Goal: Information Seeking & Learning: Learn about a topic

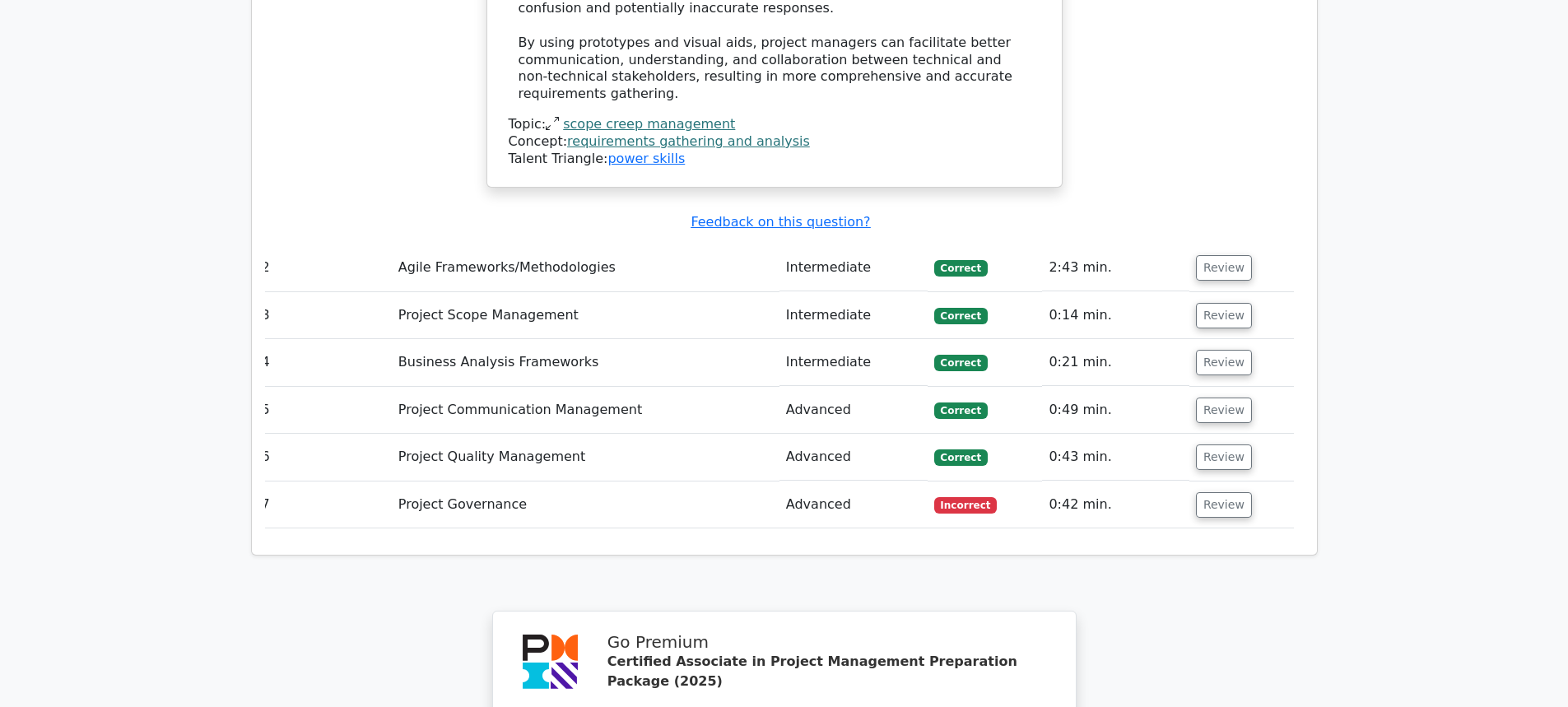
scroll to position [2991, 0]
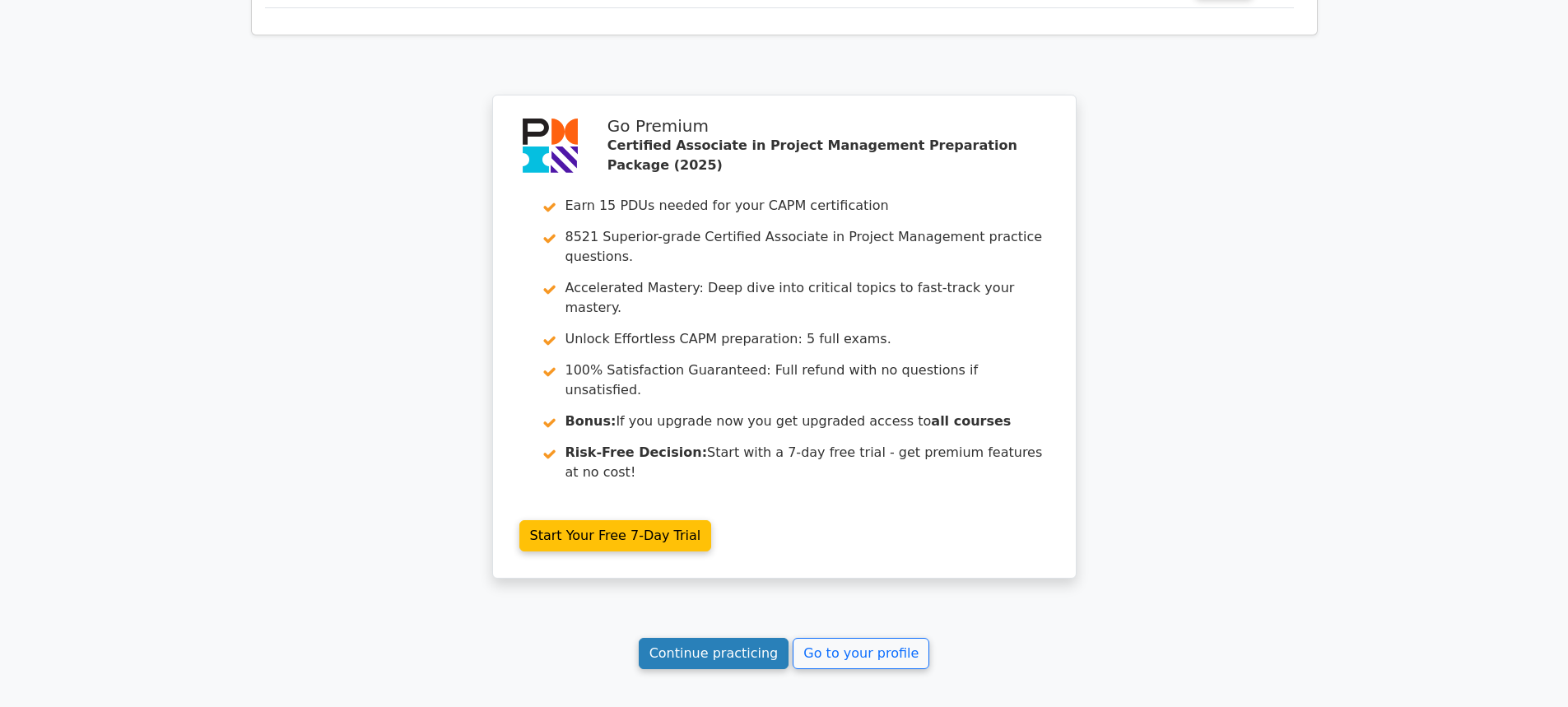
click at [731, 638] on link "Continue practicing" at bounding box center [714, 654] width 150 height 31
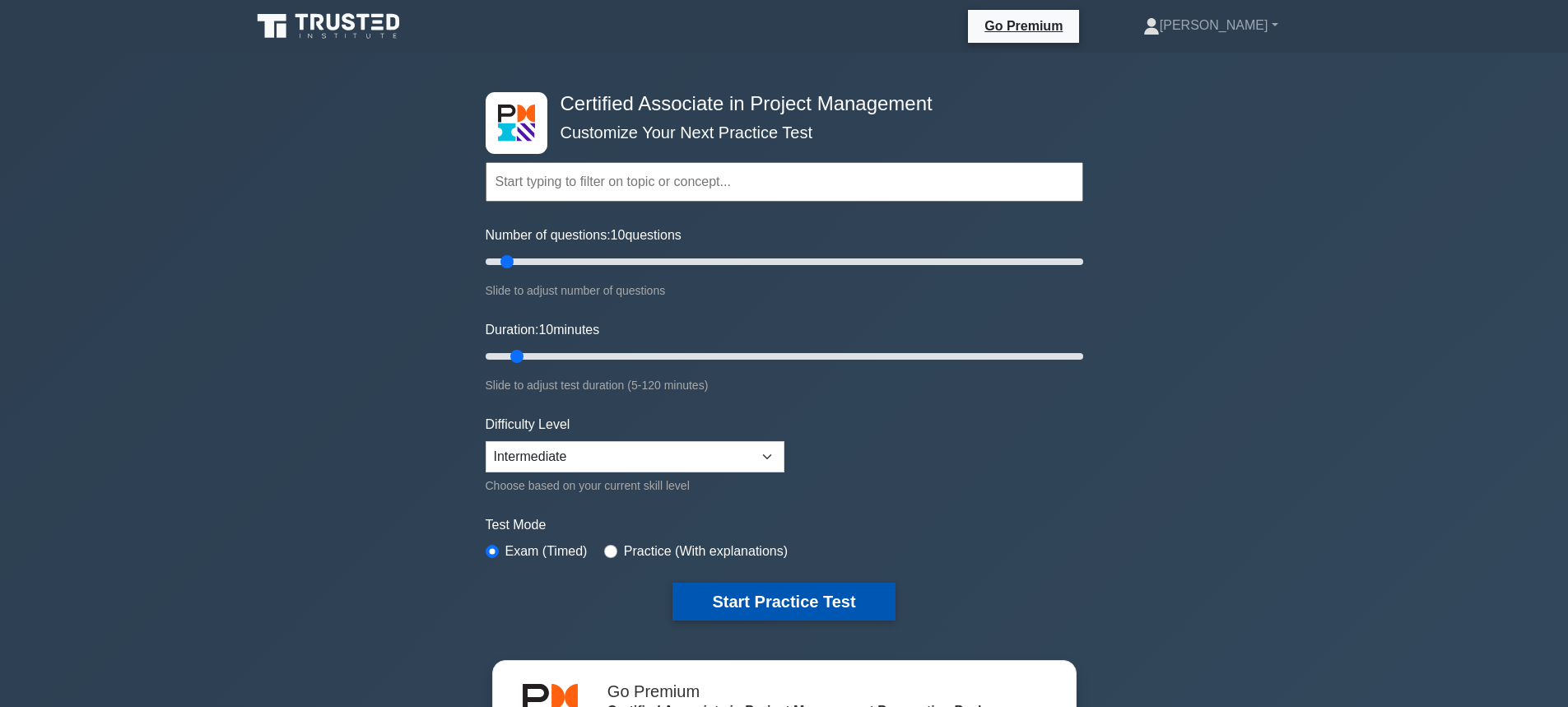
click at [758, 597] on button "Start Practice Test" at bounding box center [784, 602] width 223 height 38
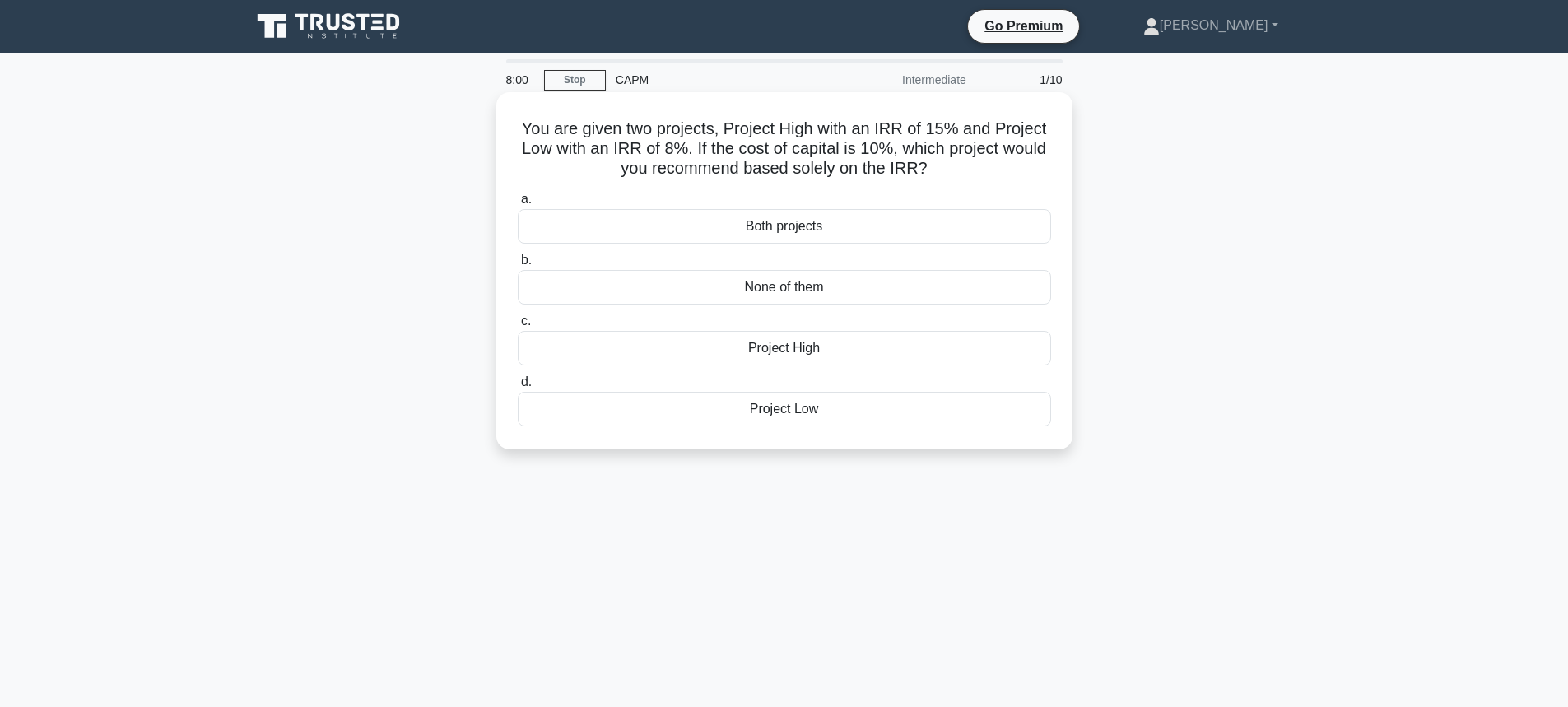
click at [755, 403] on div "Project Low" at bounding box center [785, 410] width 534 height 35
click at [518, 388] on input "d. Project Low" at bounding box center [518, 383] width 0 height 10
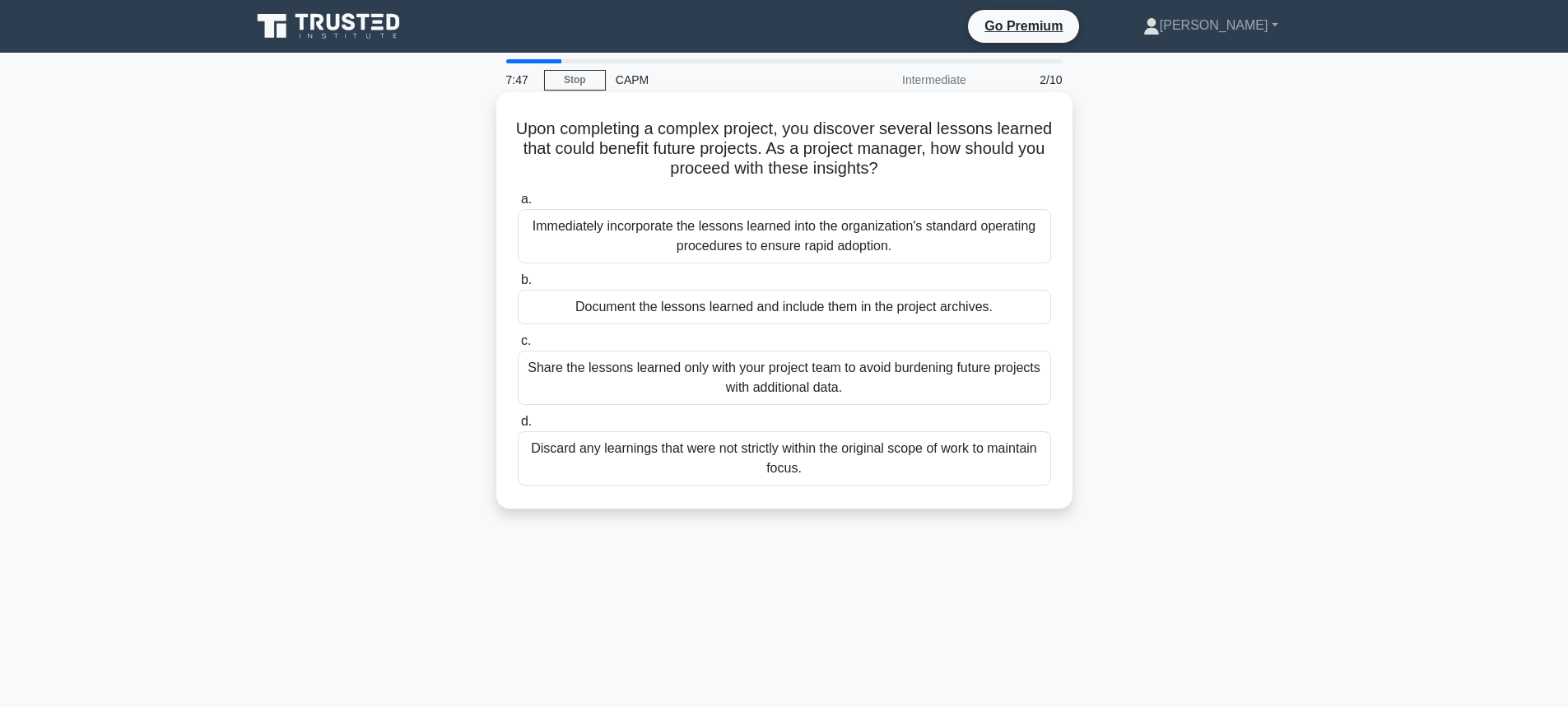
click at [714, 314] on div "Document the lessons learned and include them in the project archives." at bounding box center [785, 307] width 534 height 35
click at [518, 286] on input "b. Document the lessons learned and include them in the project archives." at bounding box center [518, 280] width 0 height 10
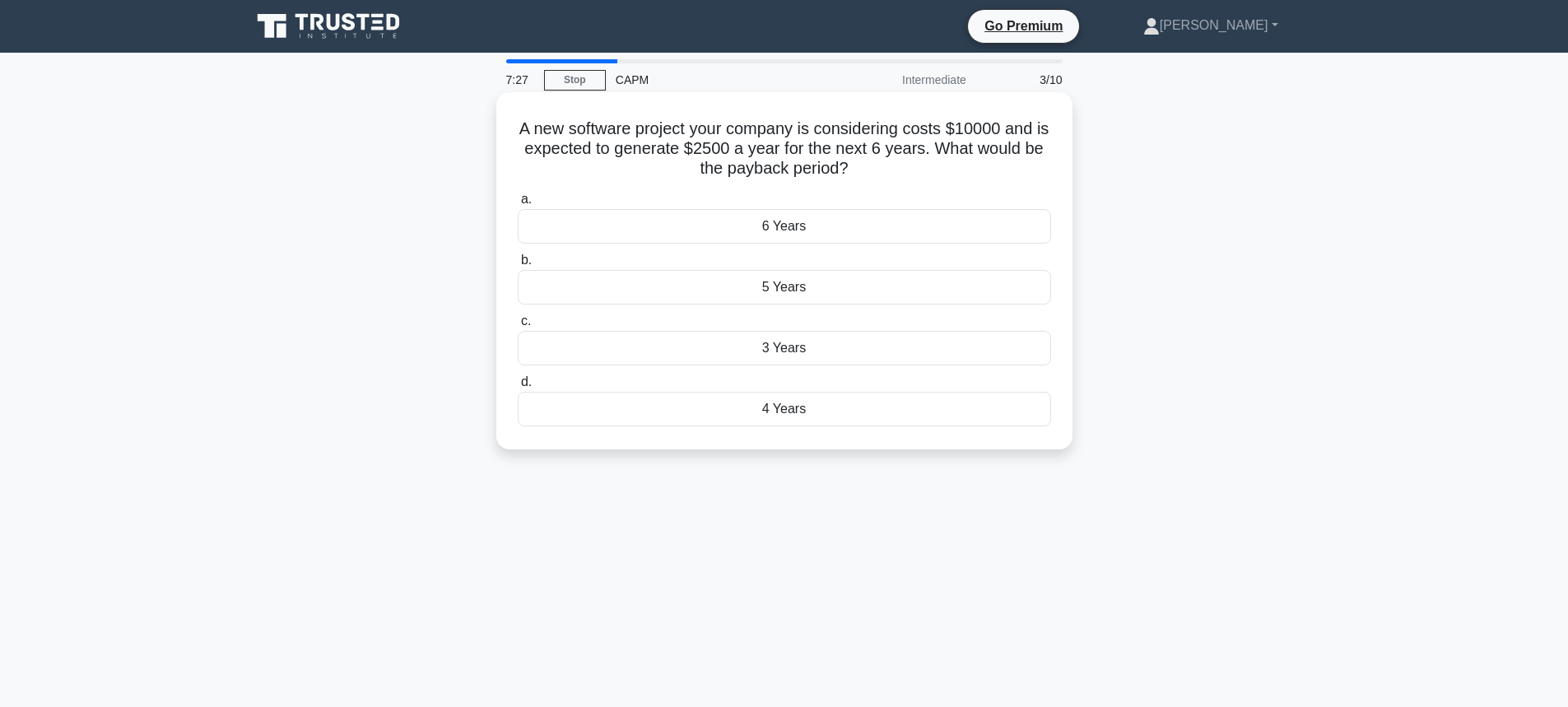
click at [789, 409] on div "4 Years" at bounding box center [785, 410] width 534 height 35
click at [518, 388] on input "d. 4 Years" at bounding box center [518, 383] width 0 height 10
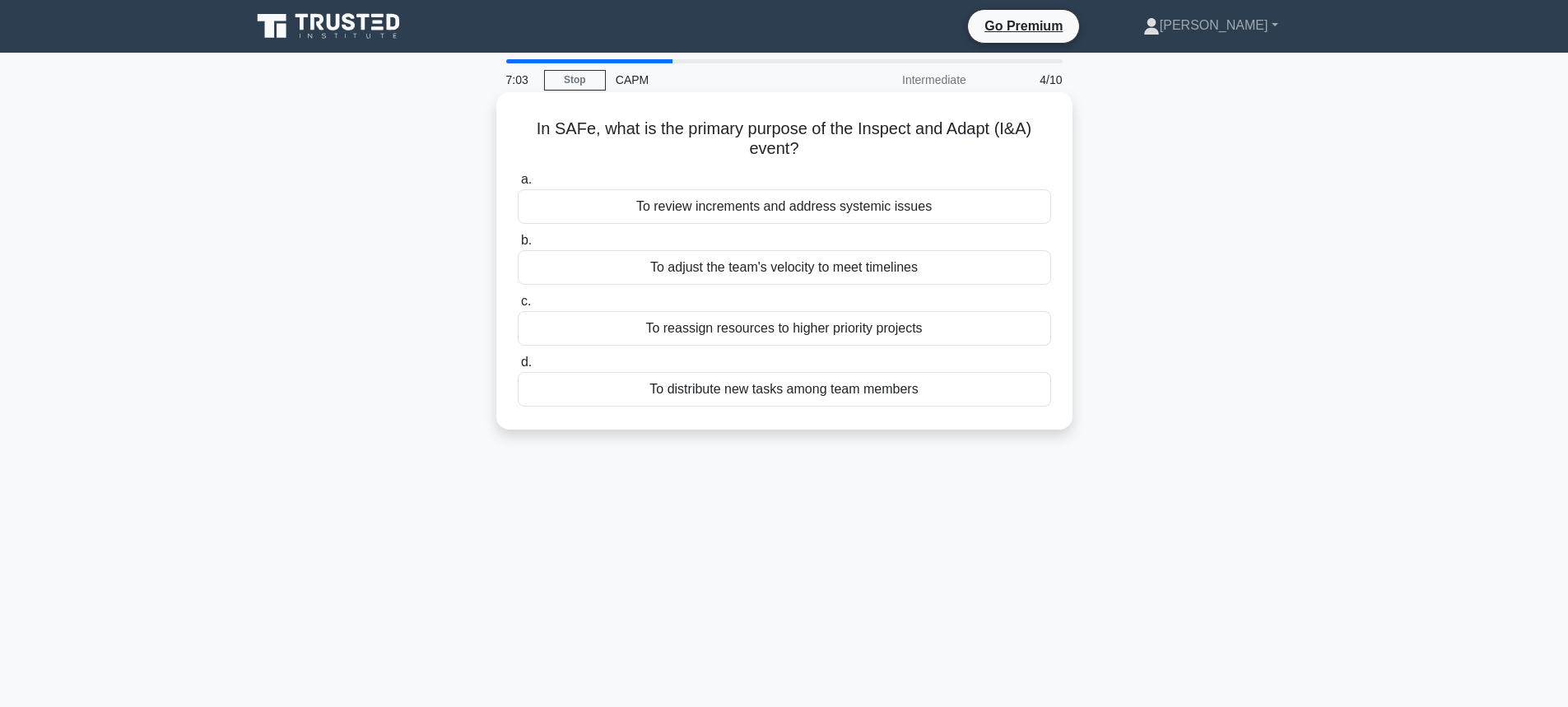
click at [731, 212] on div "To review increments and address systemic issues" at bounding box center [785, 207] width 534 height 35
click at [518, 185] on input "a. To review increments and address systemic issues" at bounding box center [518, 180] width 0 height 10
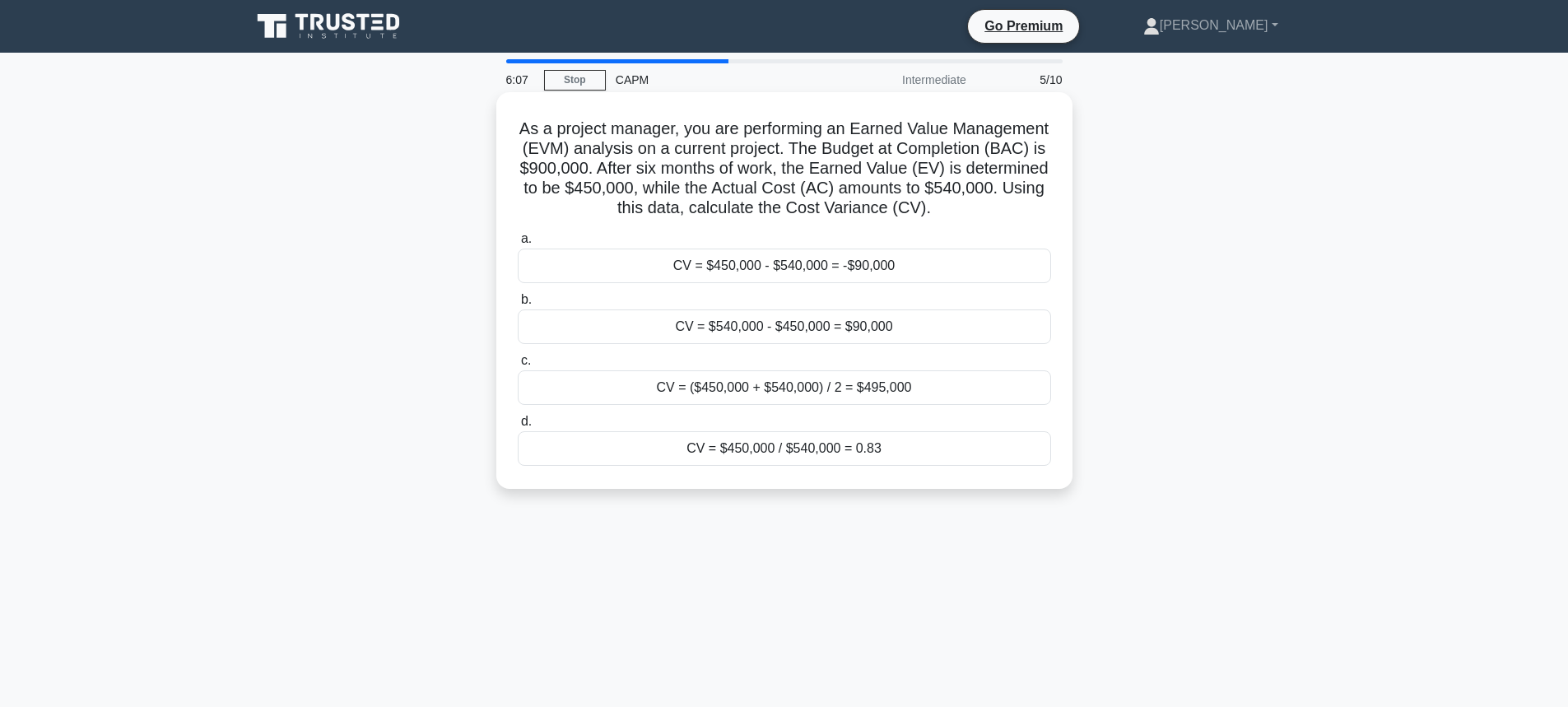
click at [735, 283] on div "CV = $450,000 - $540,000 = -$90,000" at bounding box center [785, 266] width 534 height 35
click at [518, 244] on input "a. CV = $450,000 - $540,000 = -$90,000" at bounding box center [518, 239] width 0 height 10
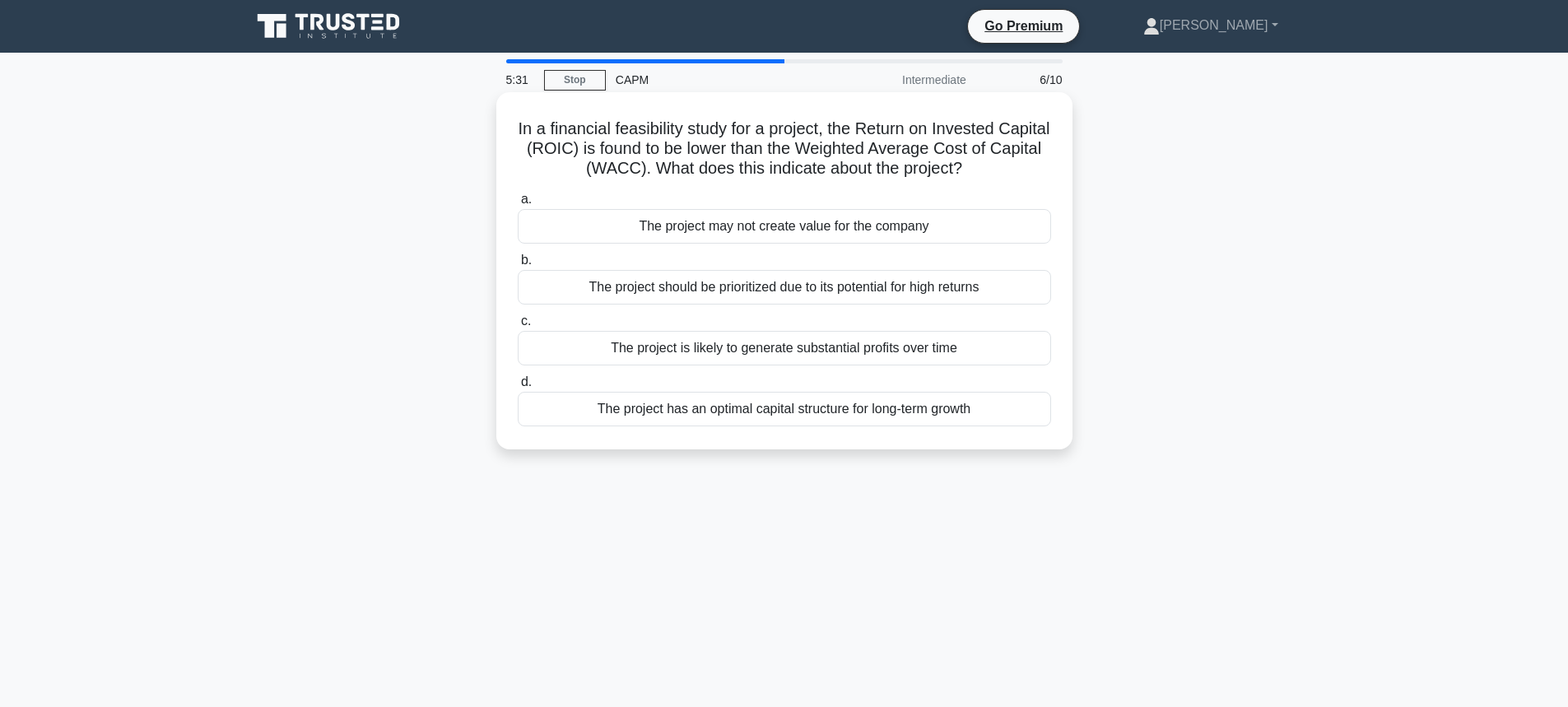
click at [760, 232] on div "The project may not create value for the company" at bounding box center [785, 226] width 534 height 35
click at [518, 205] on input "a. The project may not create value for the company" at bounding box center [518, 199] width 0 height 10
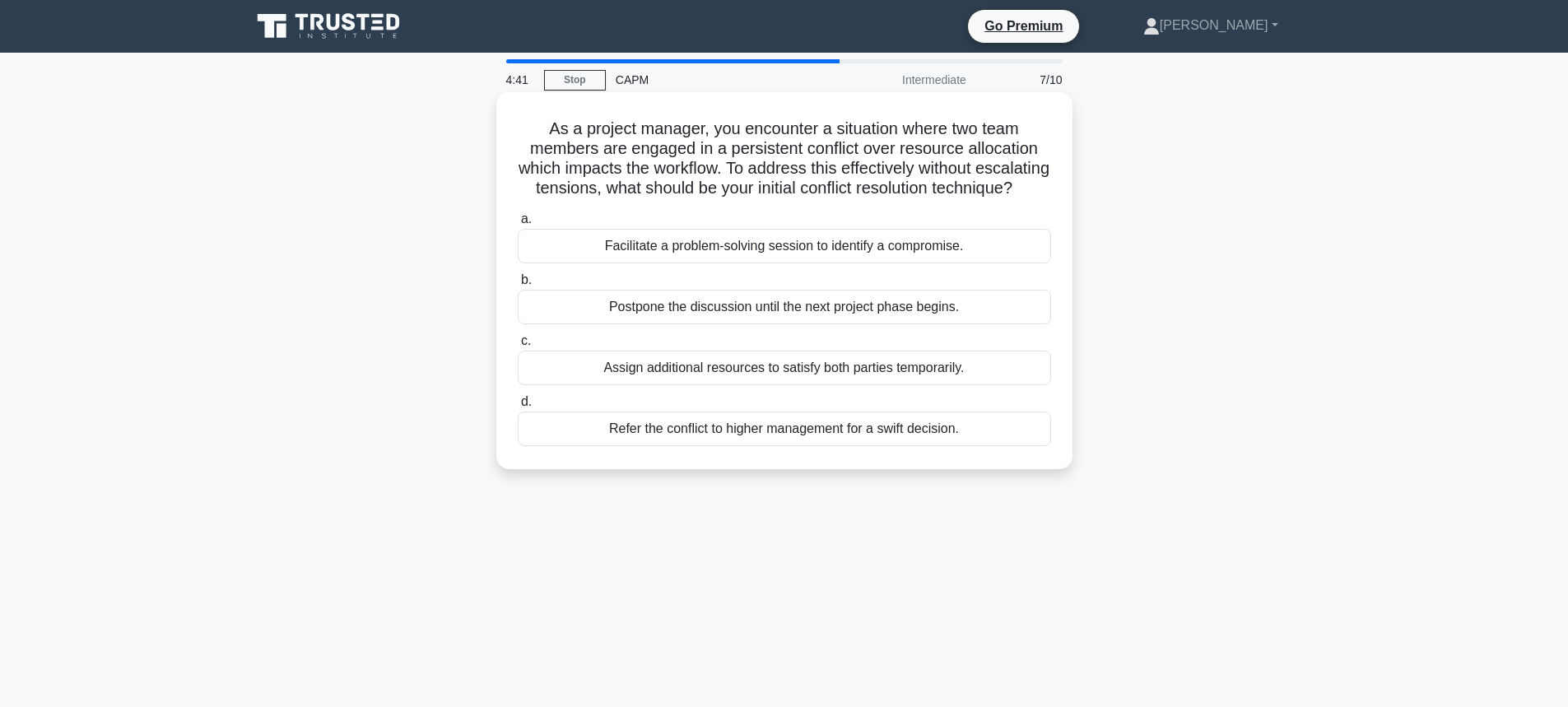
click at [762, 263] on div "Facilitate a problem-solving session to identify a compromise." at bounding box center [785, 246] width 534 height 35
click at [518, 224] on input "a. Facilitate a problem-solving session to identify a compromise." at bounding box center [518, 219] width 0 height 10
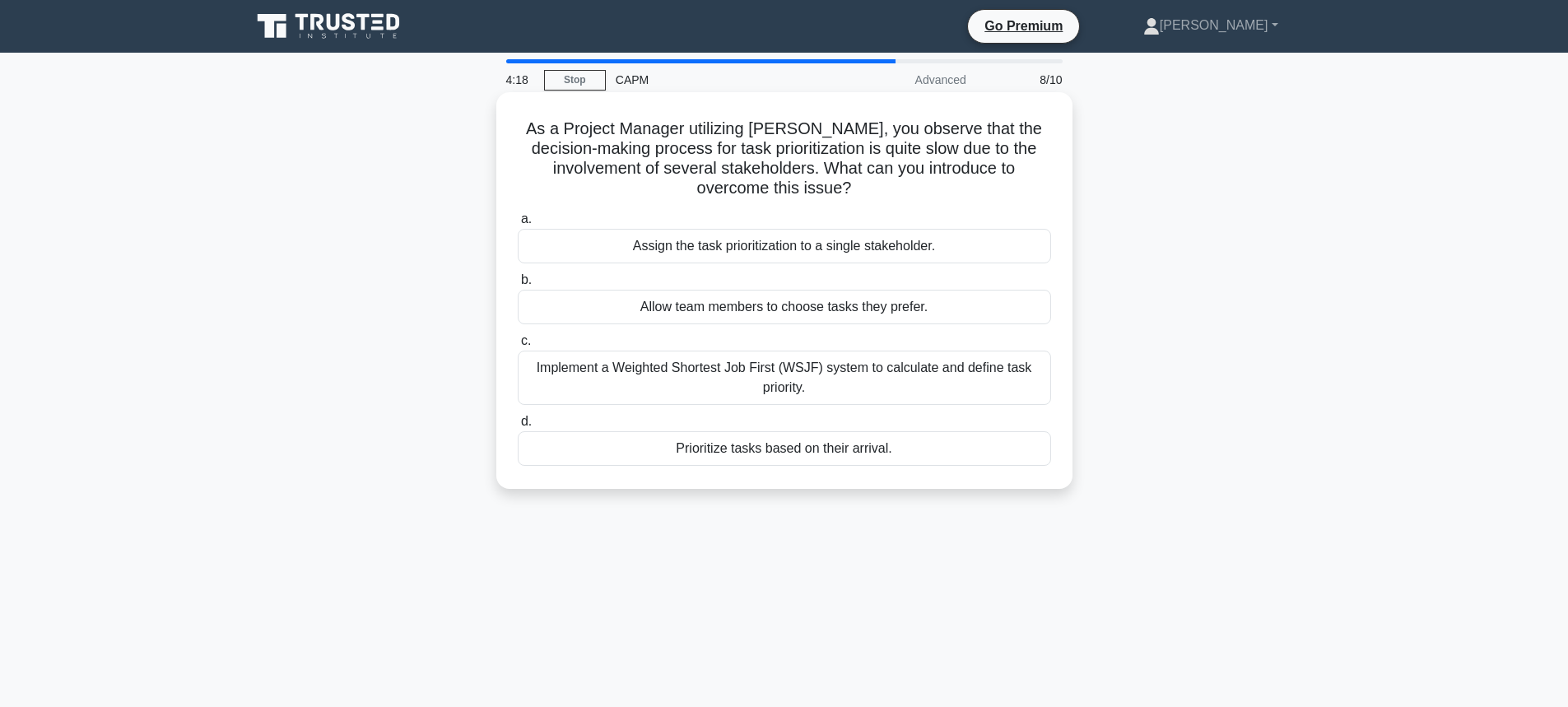
click at [667, 249] on div "Assign the task prioritization to a single stakeholder." at bounding box center [785, 246] width 534 height 35
click at [518, 224] on input "a. Assign the task prioritization to a single stakeholder." at bounding box center [518, 219] width 0 height 10
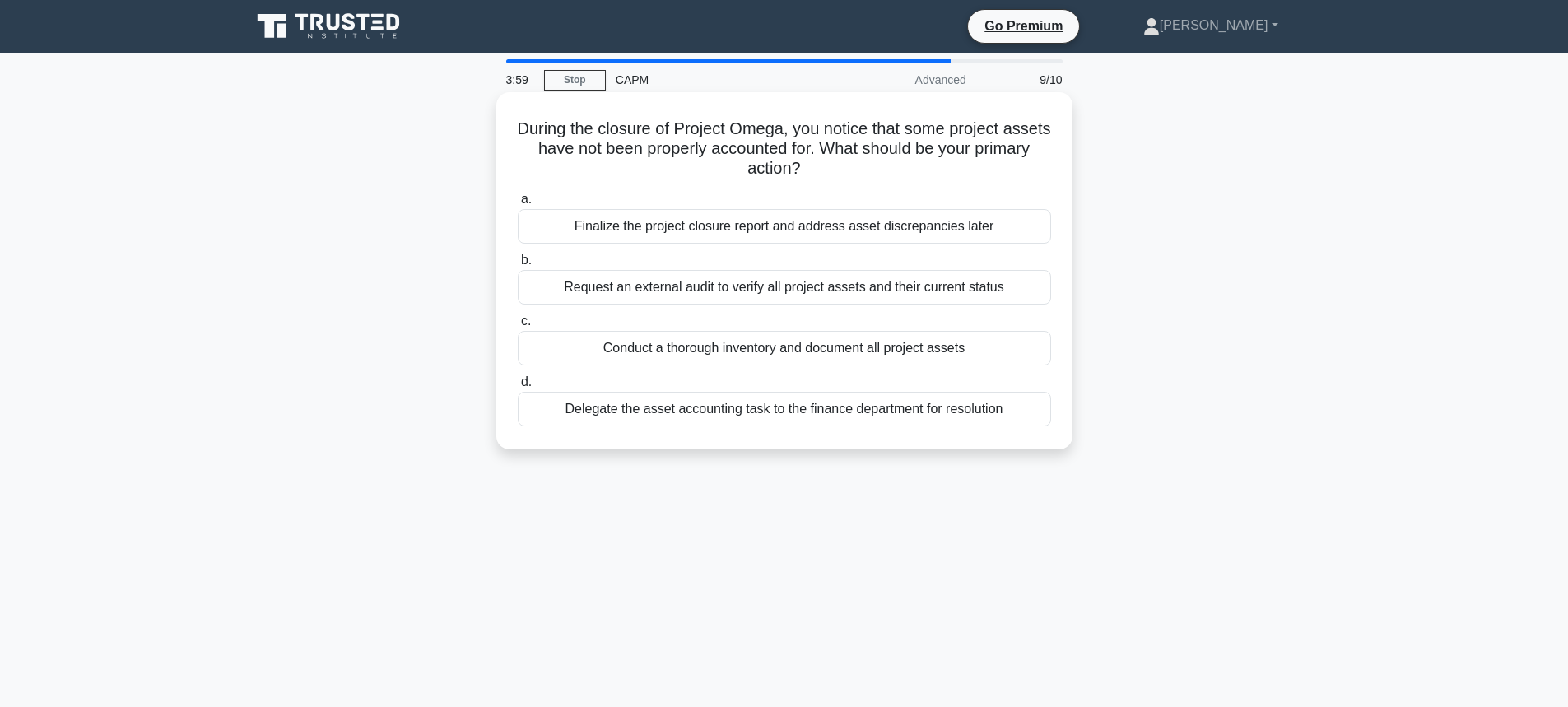
click at [677, 290] on div "Request an external audit to verify all project assets and their current status" at bounding box center [785, 288] width 534 height 35
click at [518, 266] on input "b. Request an external audit to verify all project assets and their current sta…" at bounding box center [518, 261] width 0 height 10
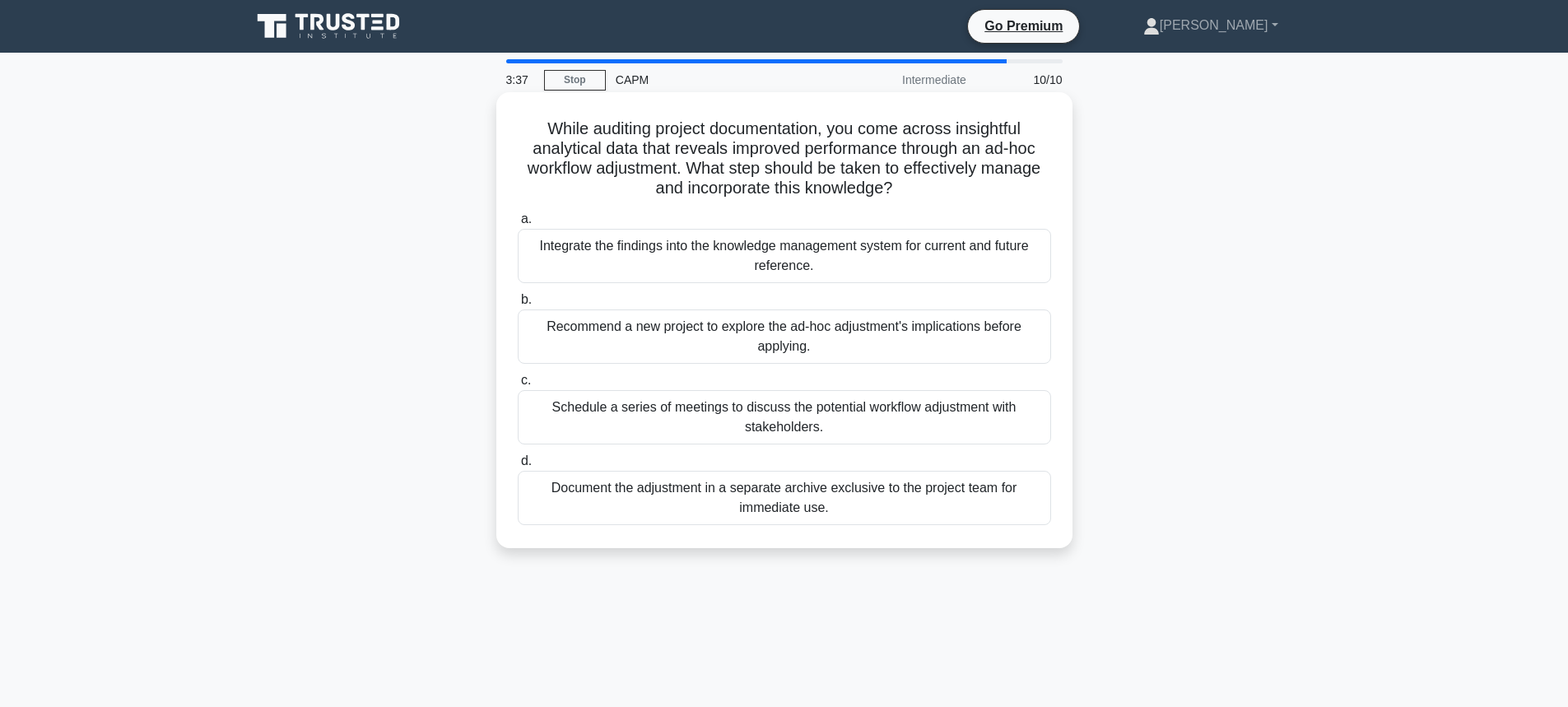
click at [688, 253] on div "Integrate the findings into the knowledge management system for current and fut…" at bounding box center [785, 256] width 534 height 54
click at [518, 224] on input "a. Integrate the findings into the knowledge management system for current and …" at bounding box center [518, 219] width 0 height 10
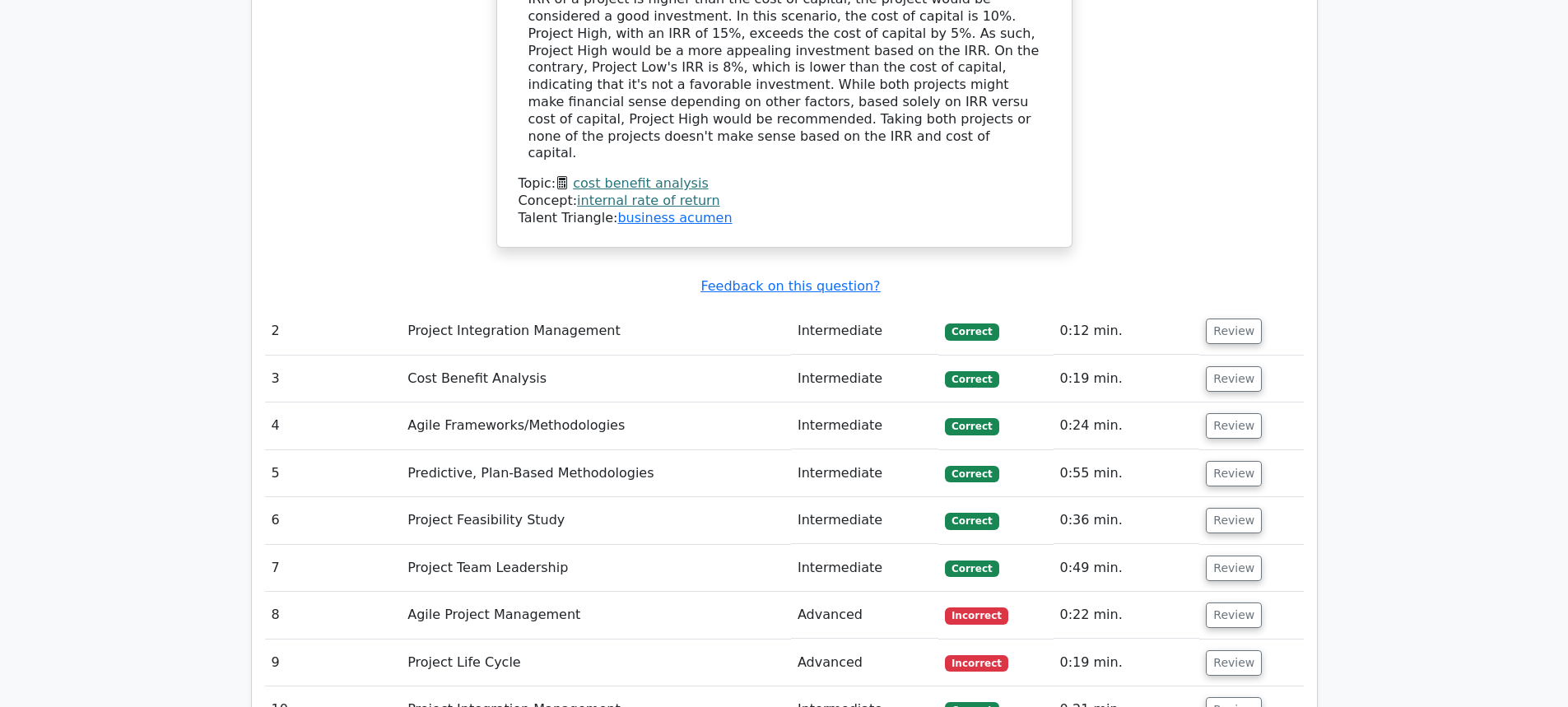
scroll to position [2058, 0]
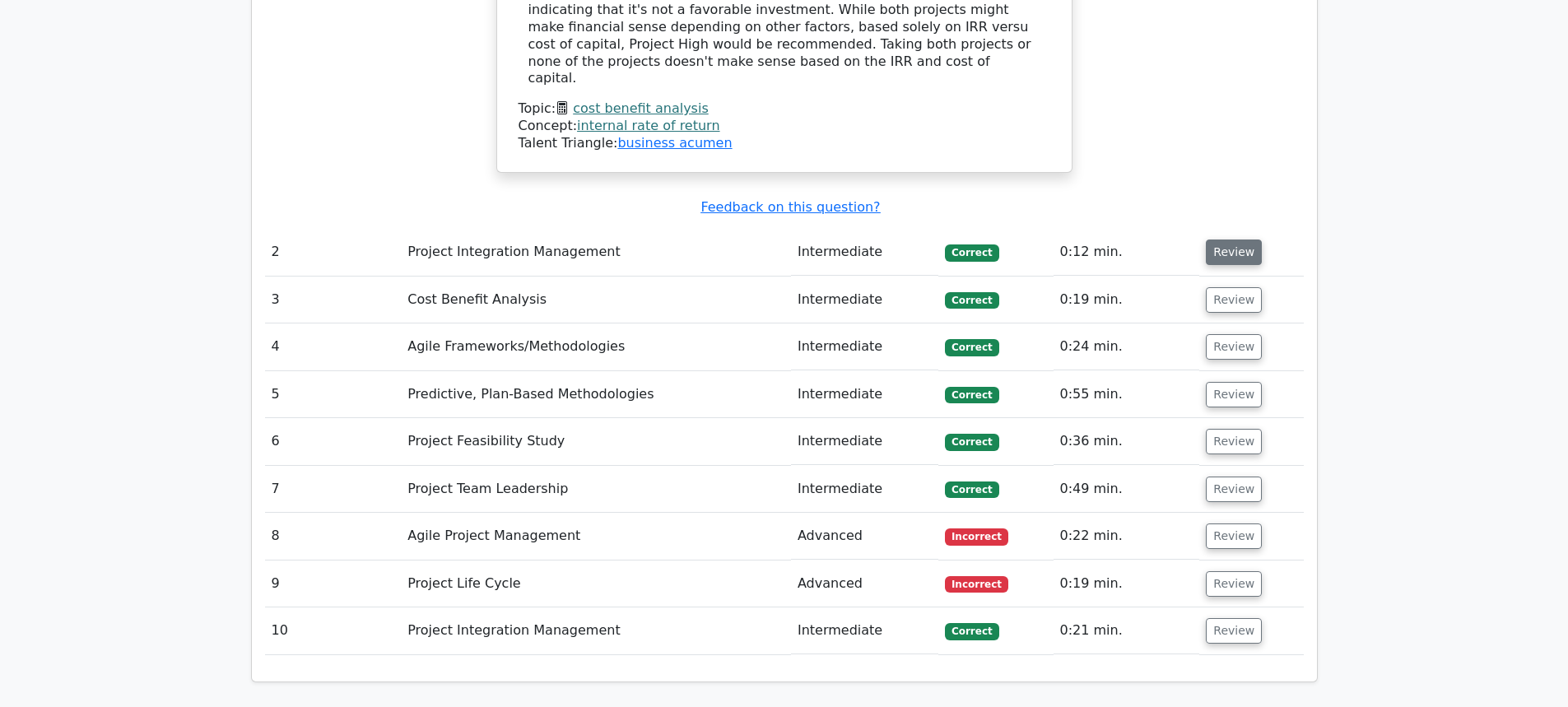
click at [1231, 240] on button "Review" at bounding box center [1233, 252] width 56 height 25
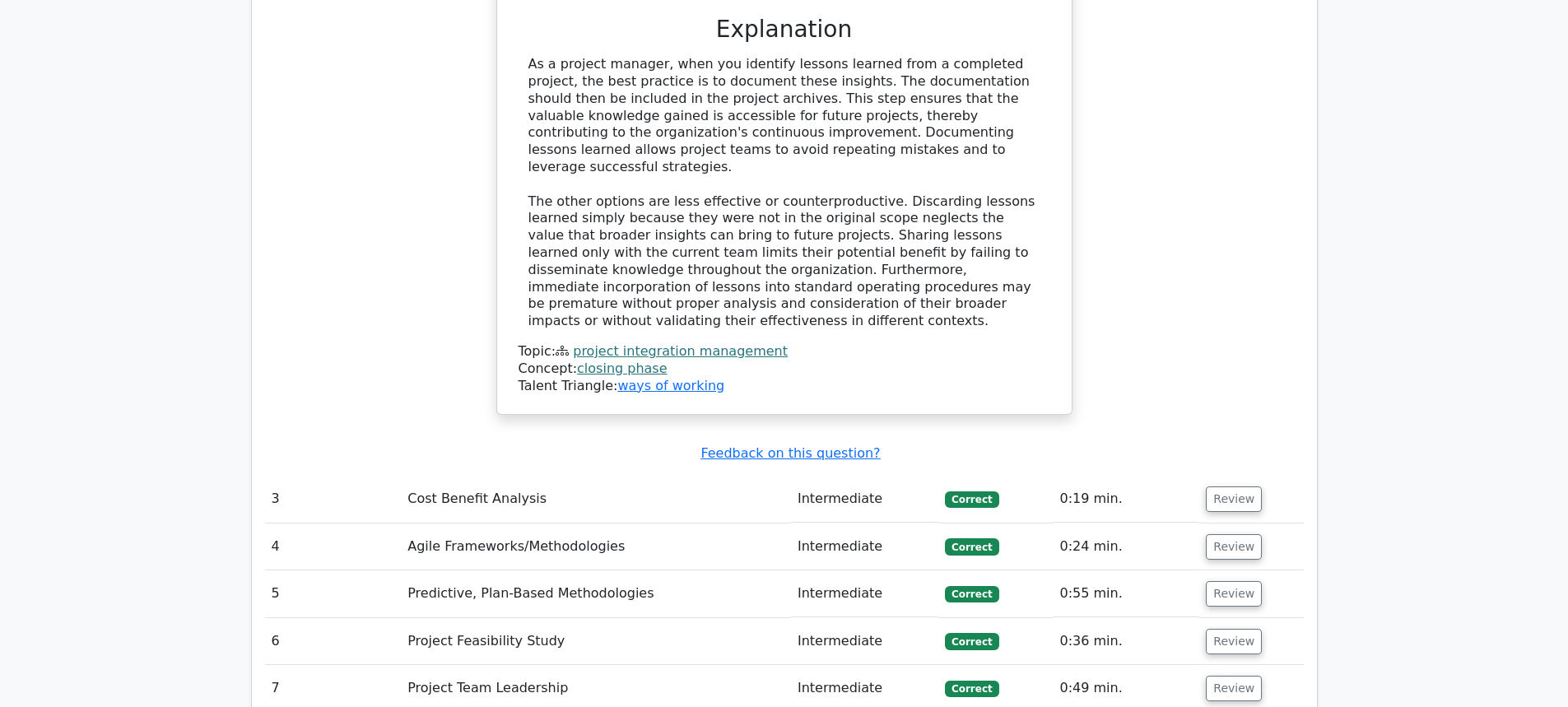
scroll to position [2718, 0]
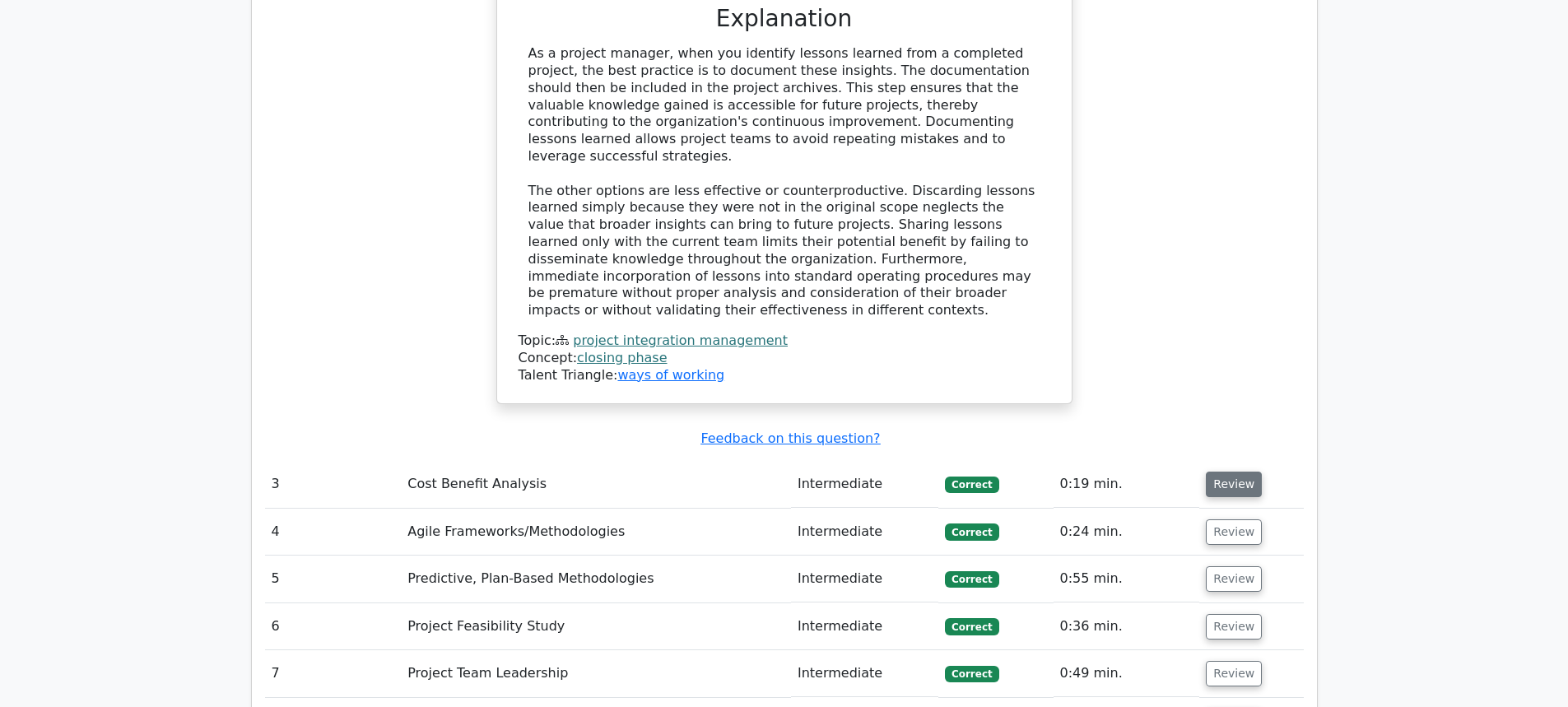
click at [1239, 472] on button "Review" at bounding box center [1233, 484] width 56 height 25
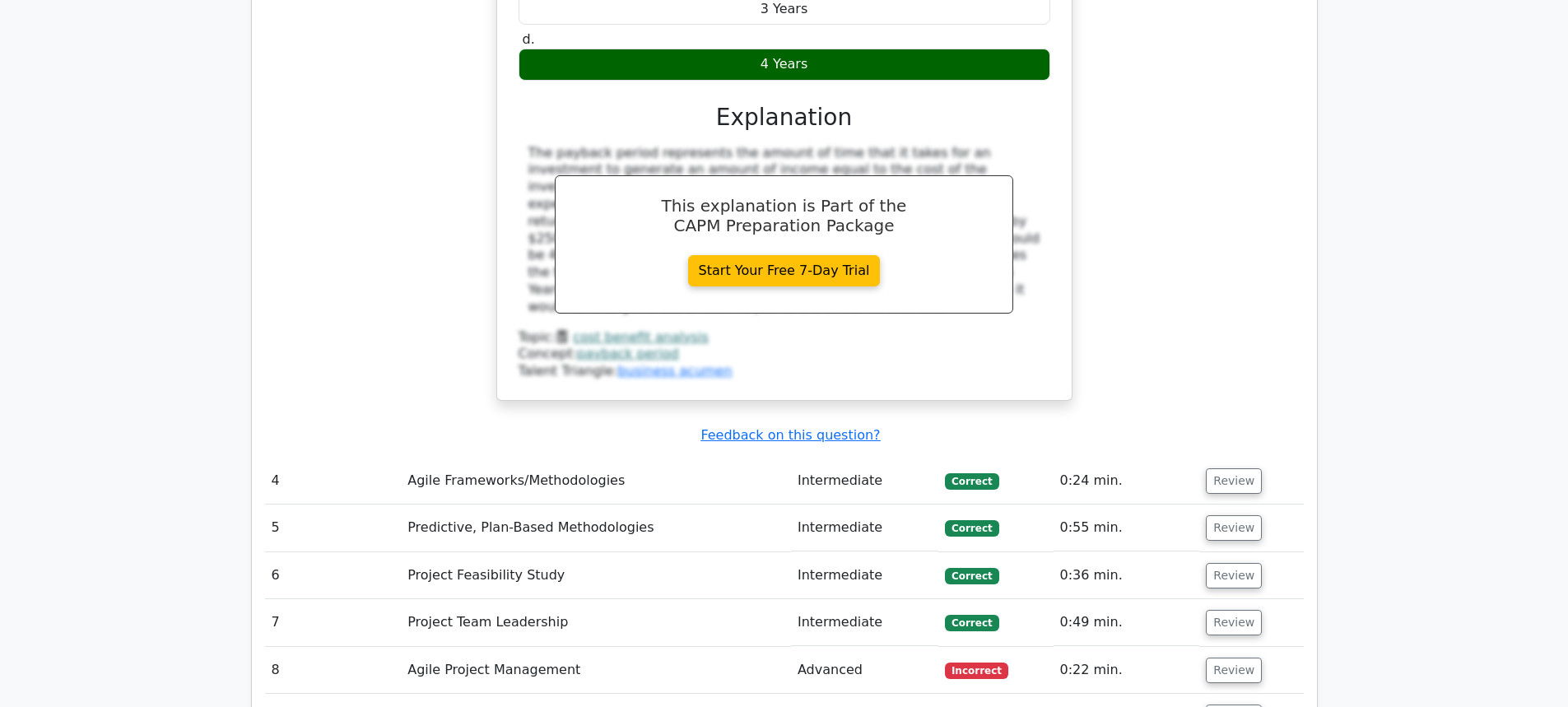
scroll to position [3458, 0]
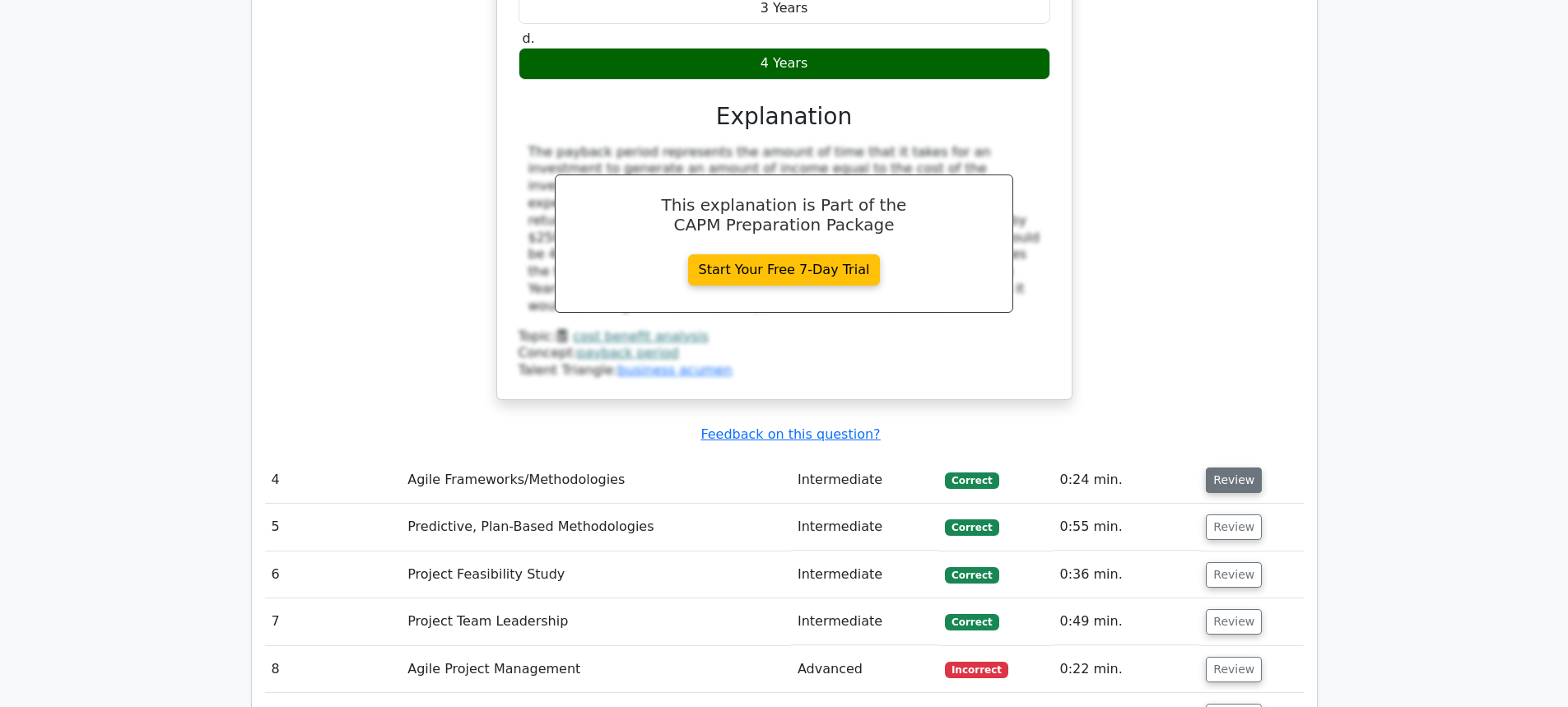
click at [1237, 468] on button "Review" at bounding box center [1233, 480] width 56 height 25
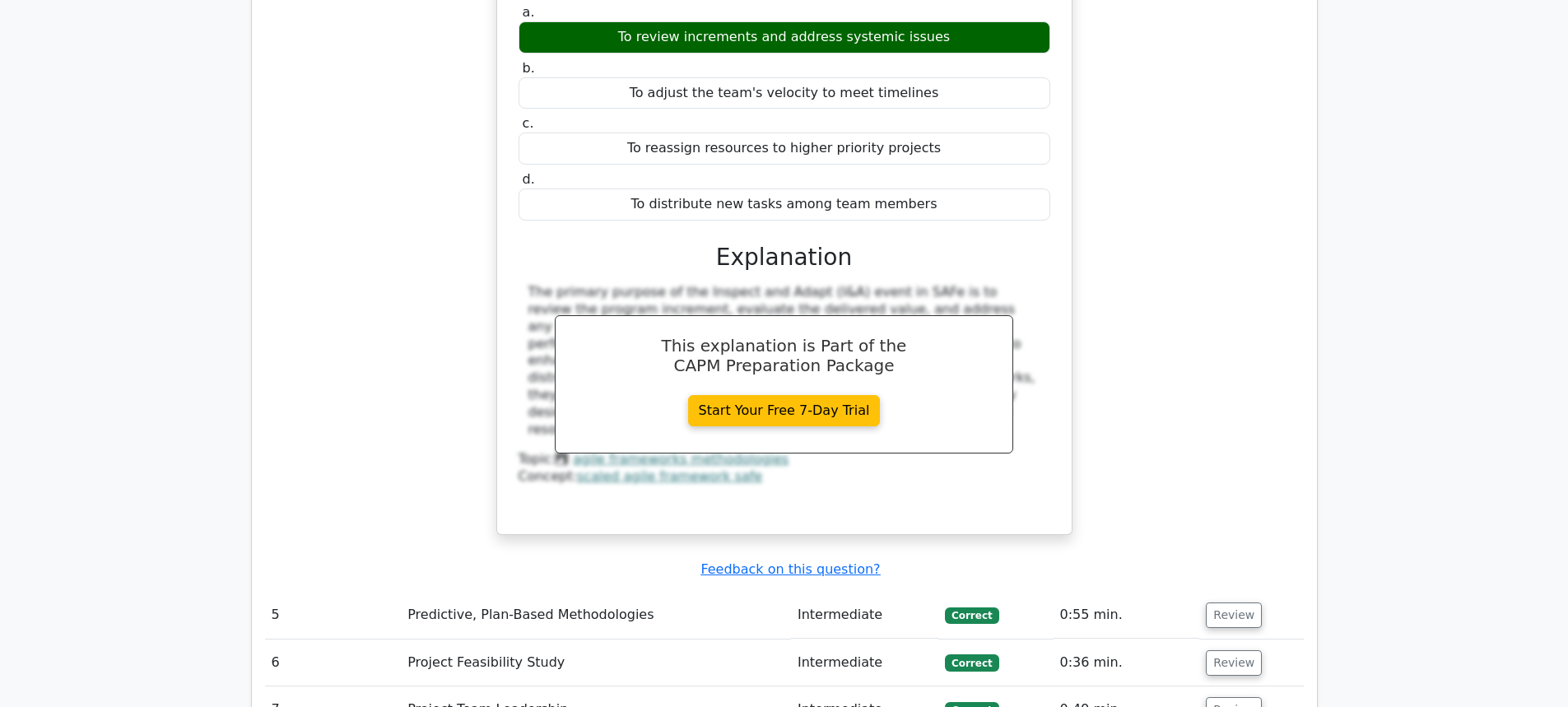
scroll to position [4117, 0]
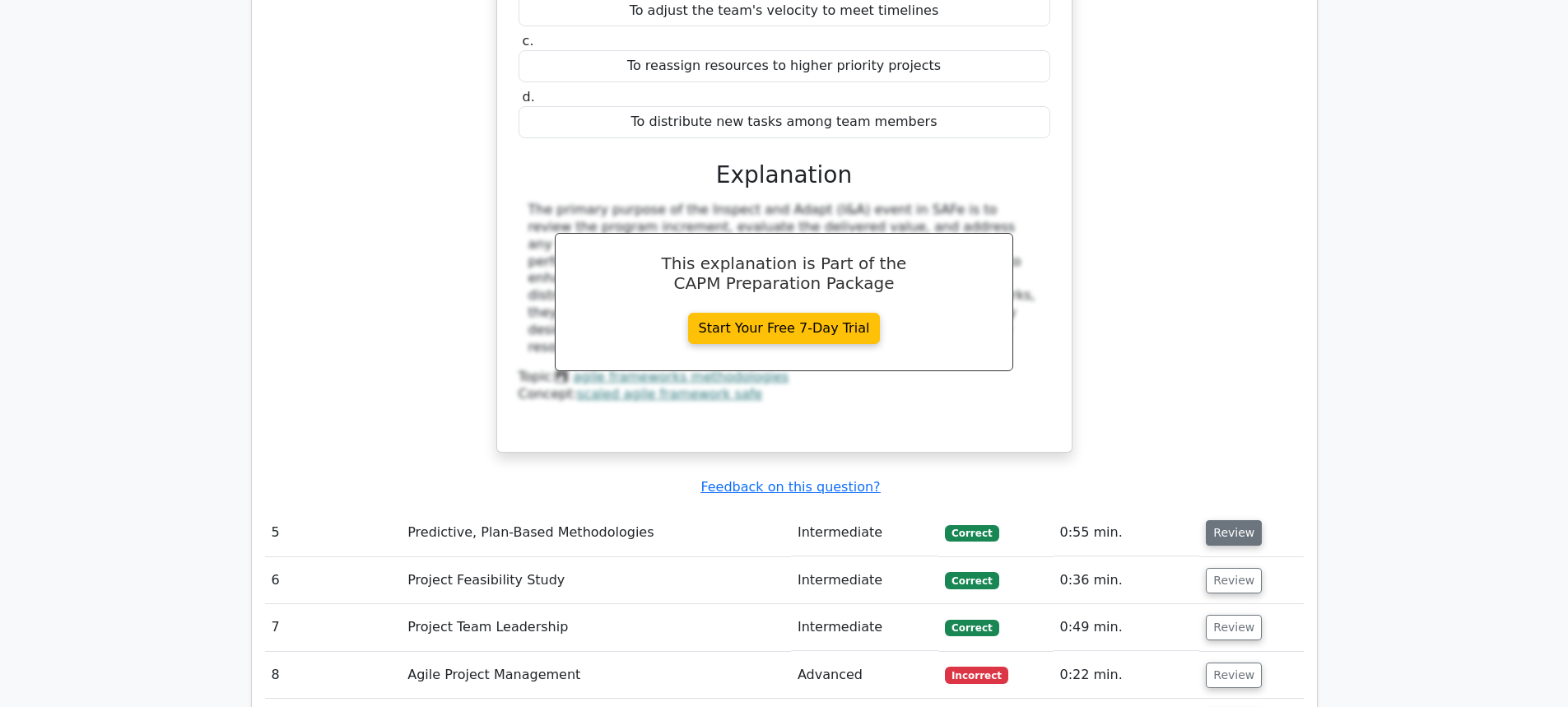
click at [1208, 520] on button "Review" at bounding box center [1233, 532] width 56 height 25
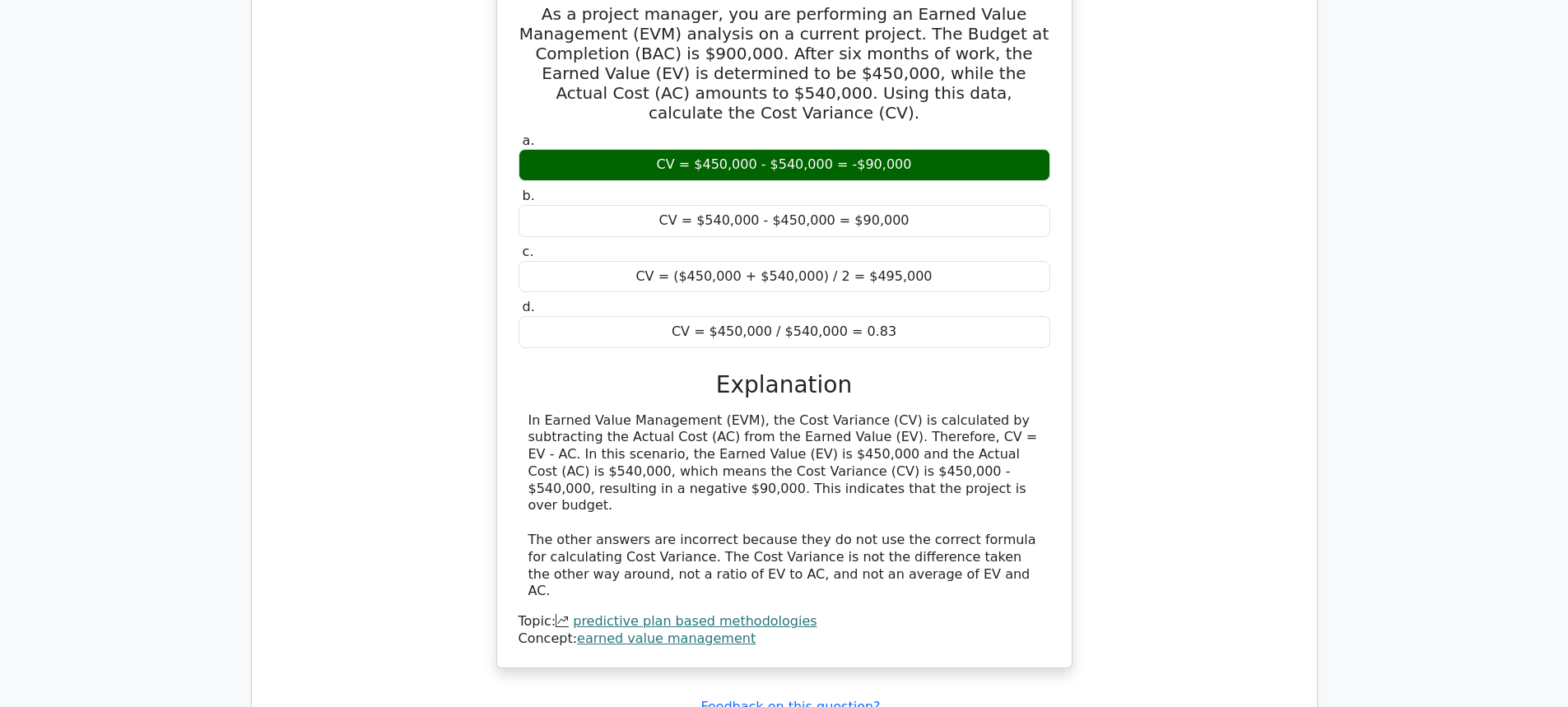
scroll to position [4940, 0]
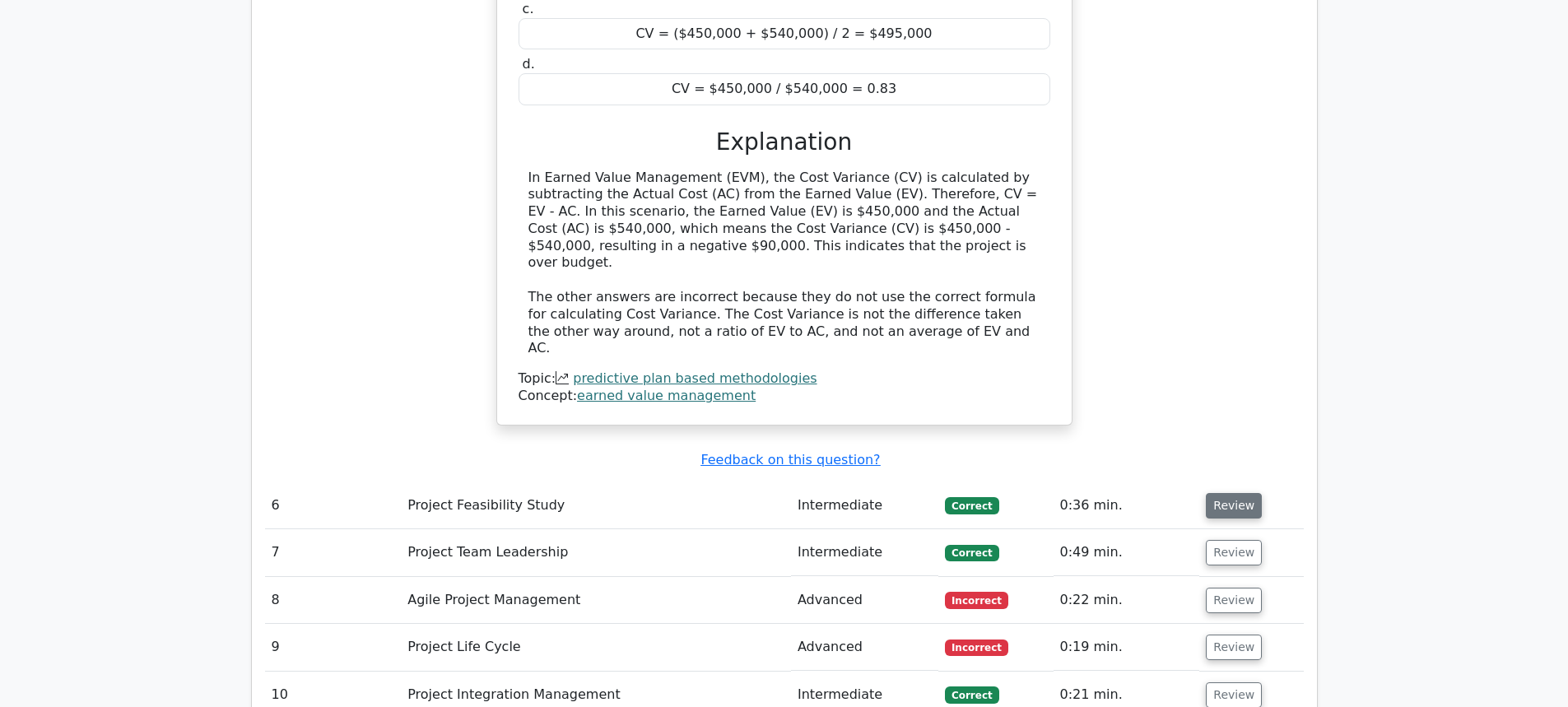
click at [1212, 493] on button "Review" at bounding box center [1233, 505] width 56 height 25
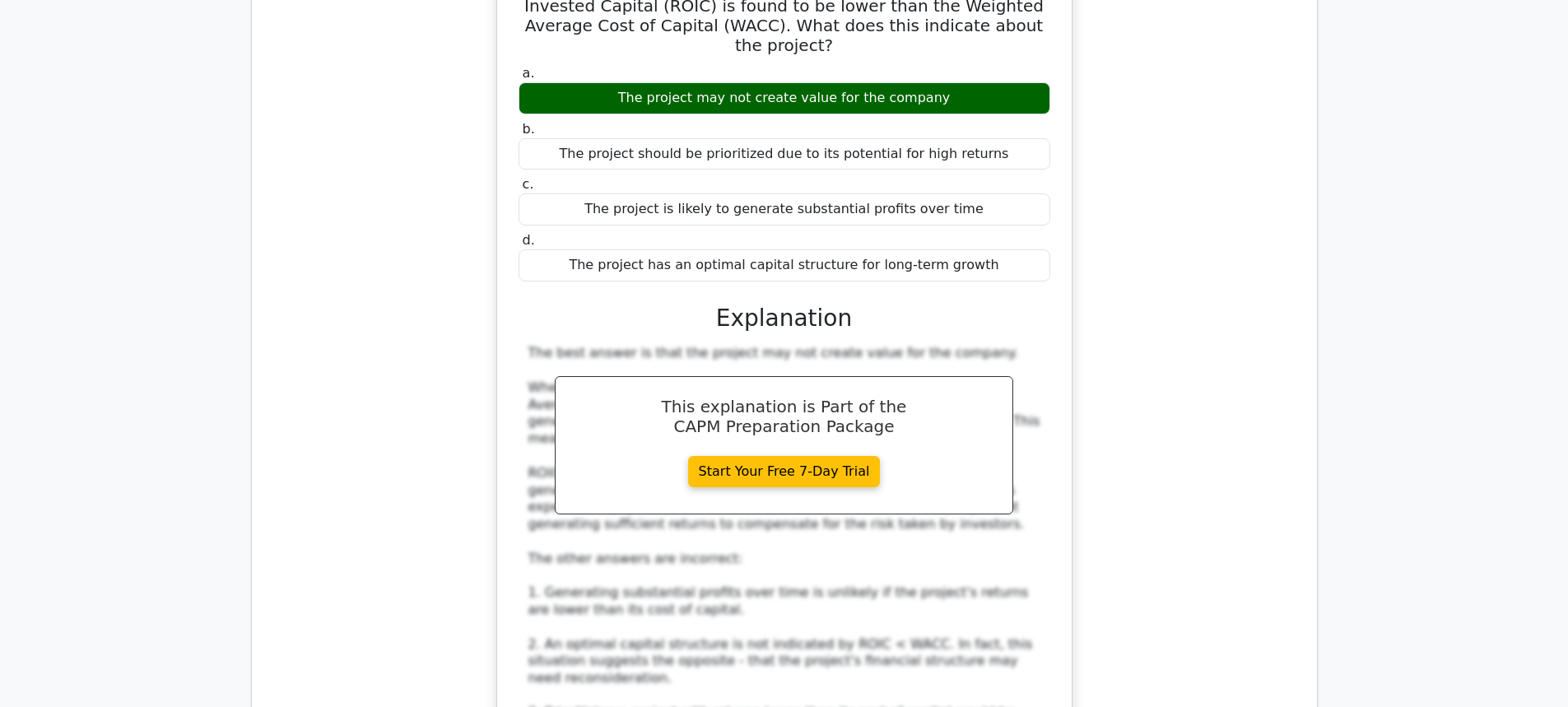
scroll to position [5846, 0]
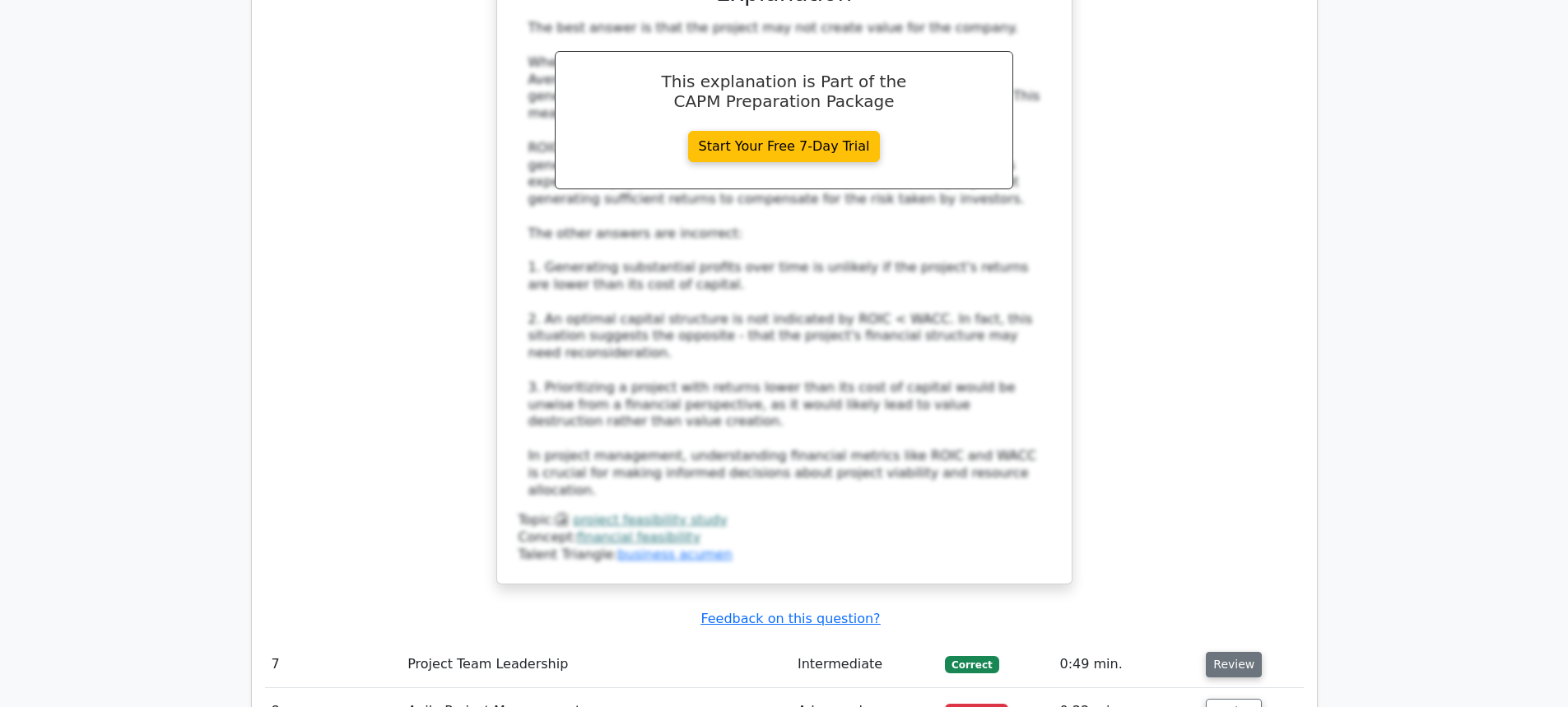
click at [1209, 652] on button "Review" at bounding box center [1233, 664] width 56 height 25
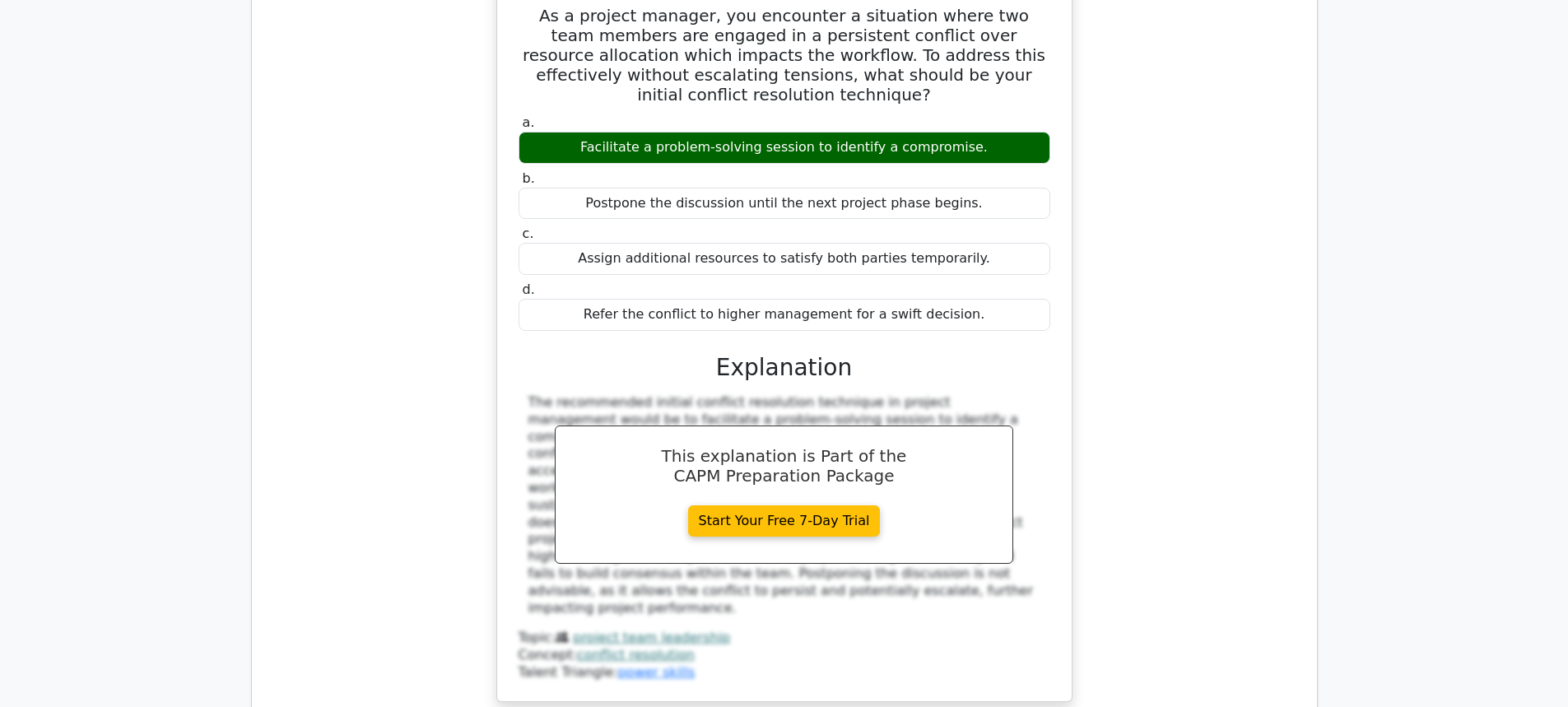
scroll to position [6752, 0]
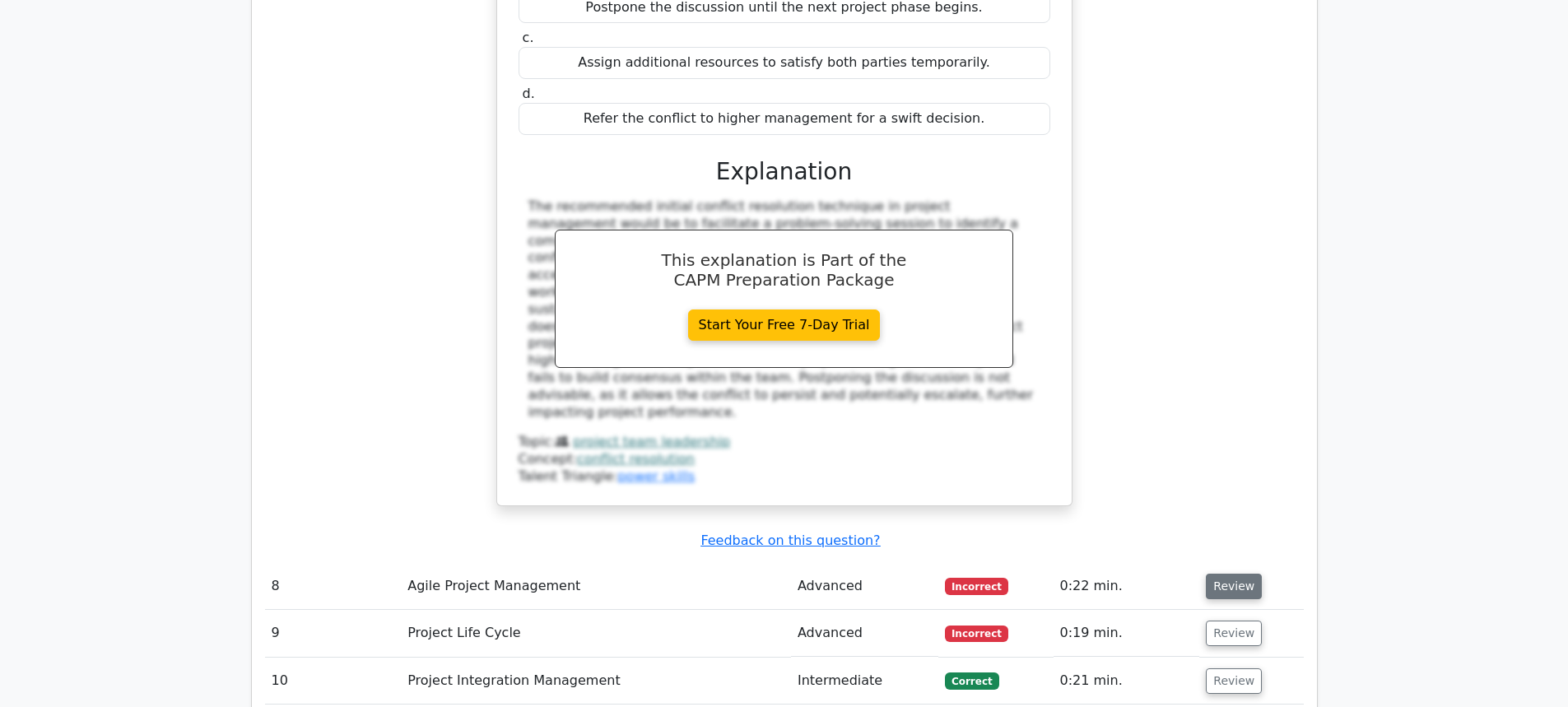
click at [1231, 574] on button "Review" at bounding box center [1233, 586] width 56 height 25
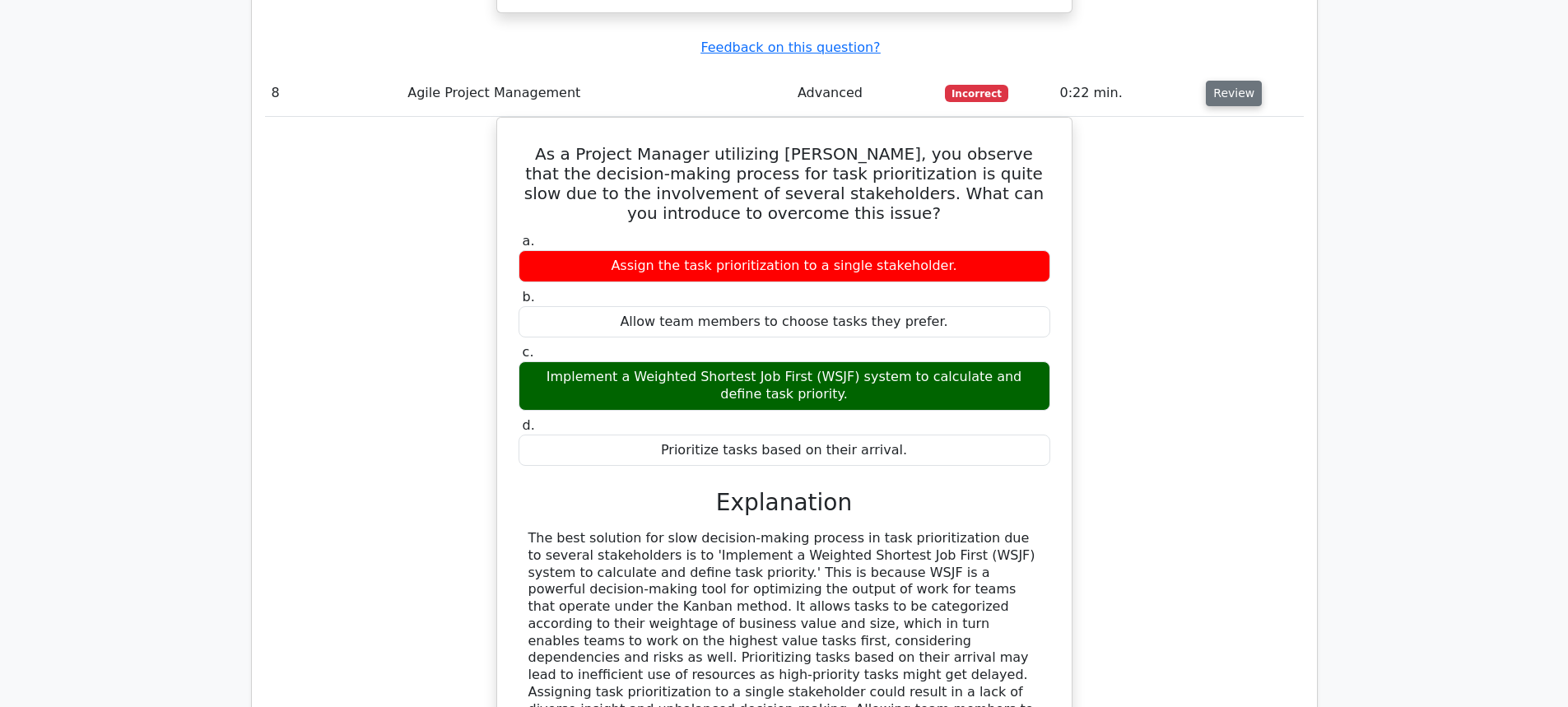
scroll to position [7410, 0]
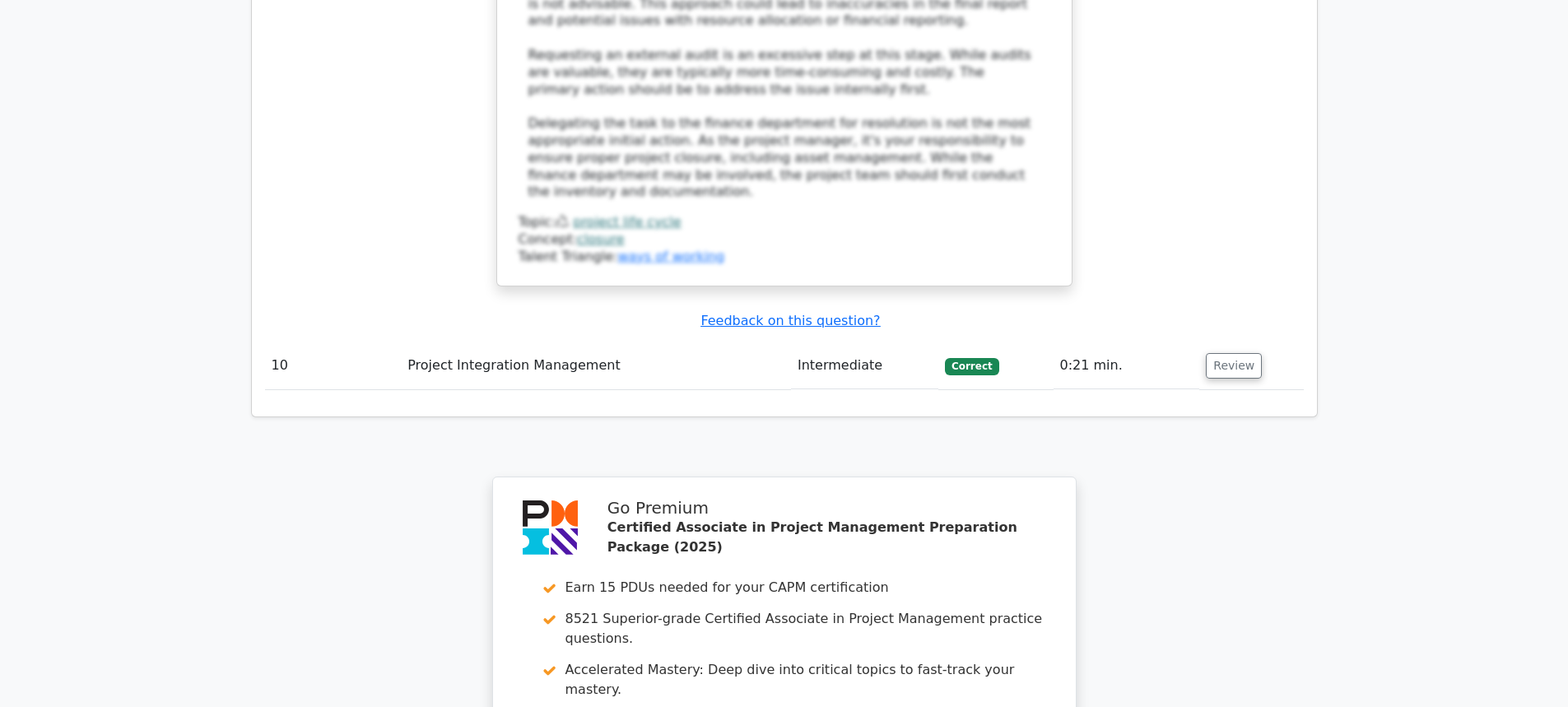
scroll to position [8926, 0]
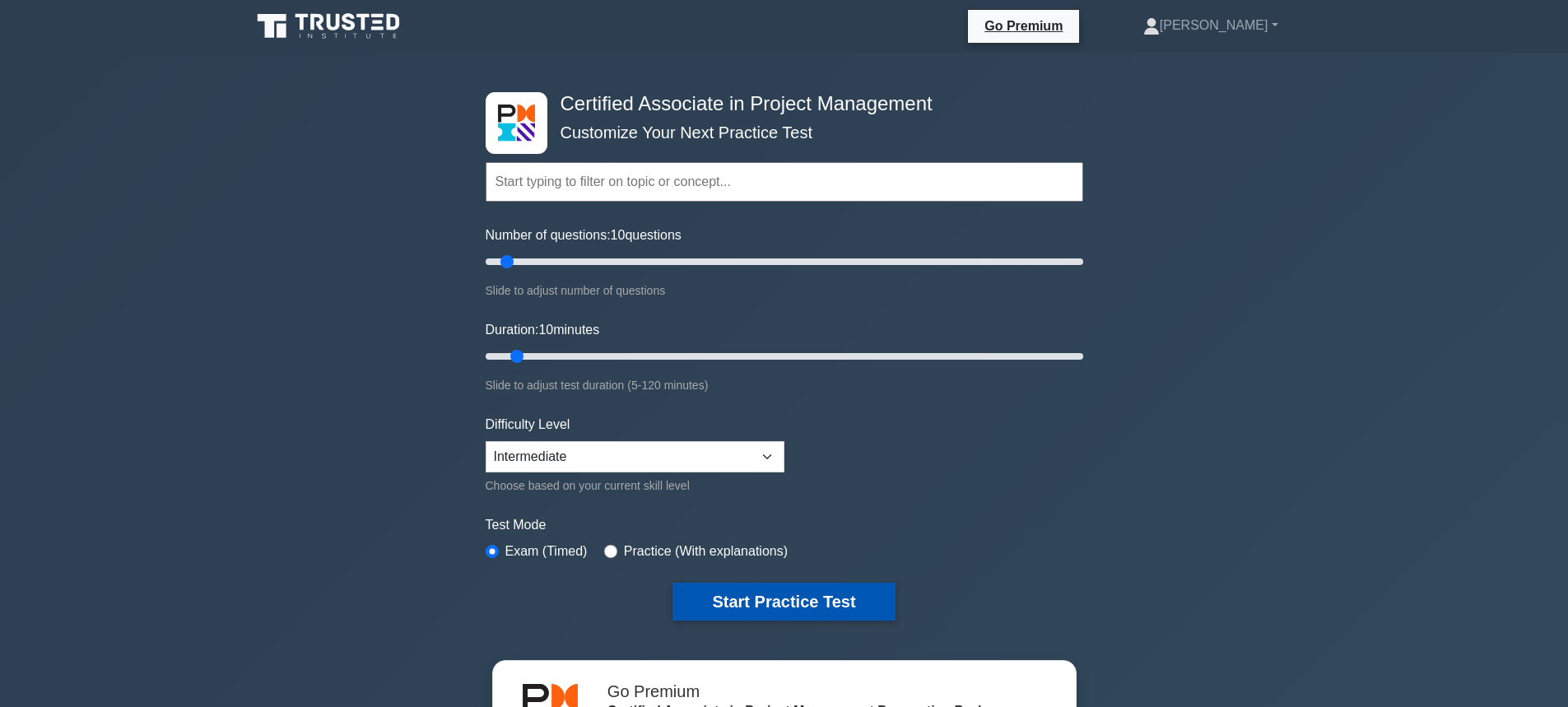
click at [783, 597] on button "Start Practice Test" at bounding box center [784, 602] width 223 height 38
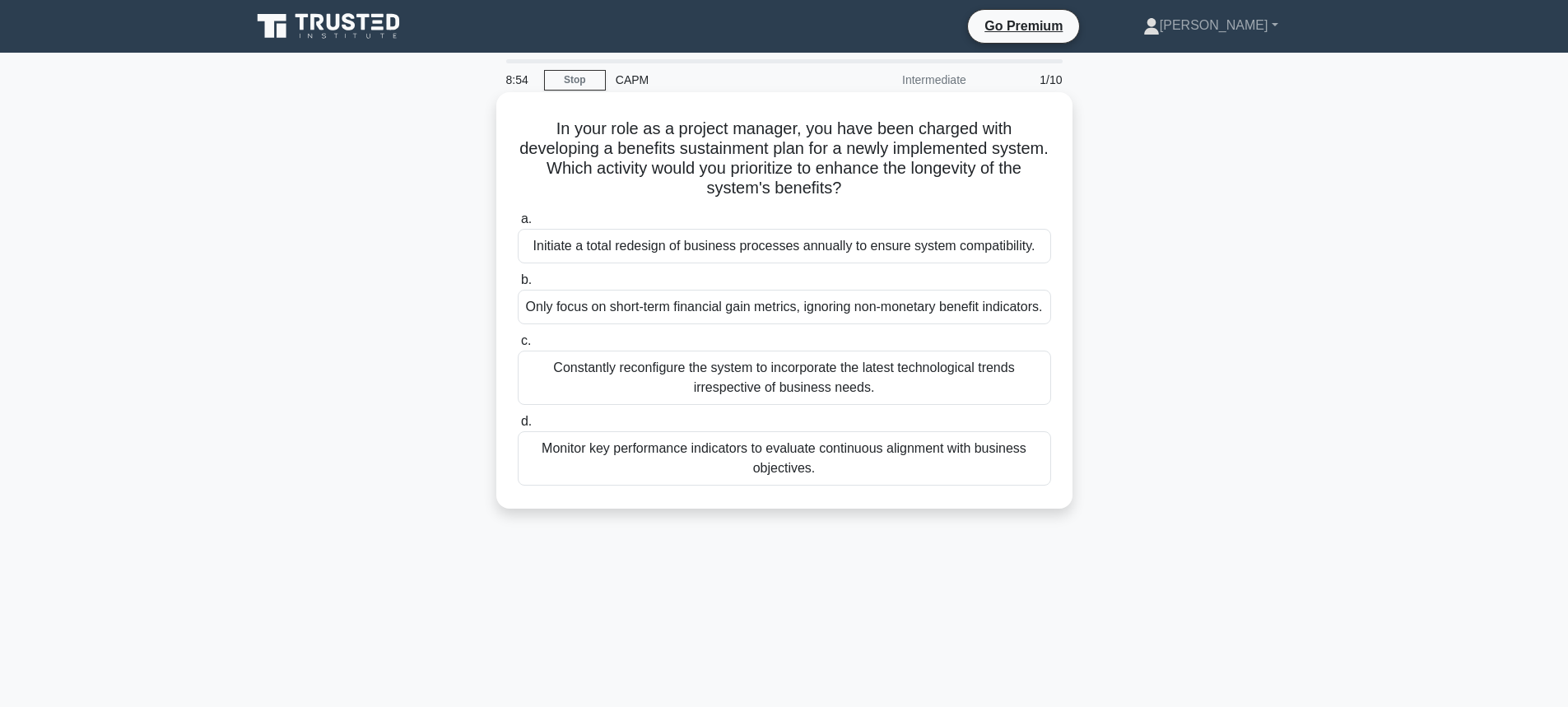
click at [742, 476] on div "Monitor key performance indicators to evaluate continuous alignment with busine…" at bounding box center [785, 458] width 534 height 54
click at [518, 427] on input "d. Monitor key performance indicators to evaluate continuous alignment with bus…" at bounding box center [518, 422] width 0 height 10
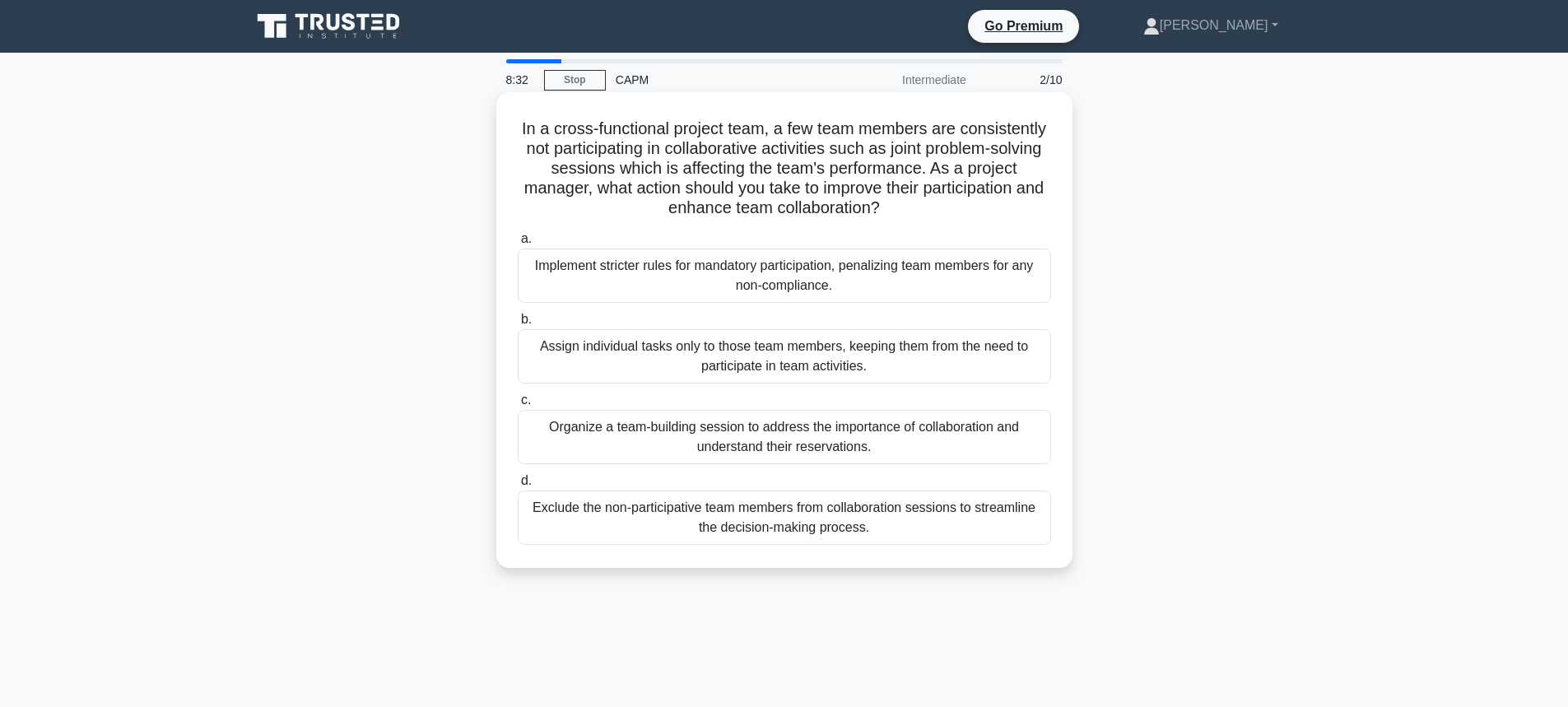
click at [852, 447] on div "Organize a team-building session to address the importance of collaboration and…" at bounding box center [785, 437] width 534 height 54
click at [518, 406] on input "c. Organize a team-building session to address the importance of collaboration …" at bounding box center [518, 400] width 0 height 10
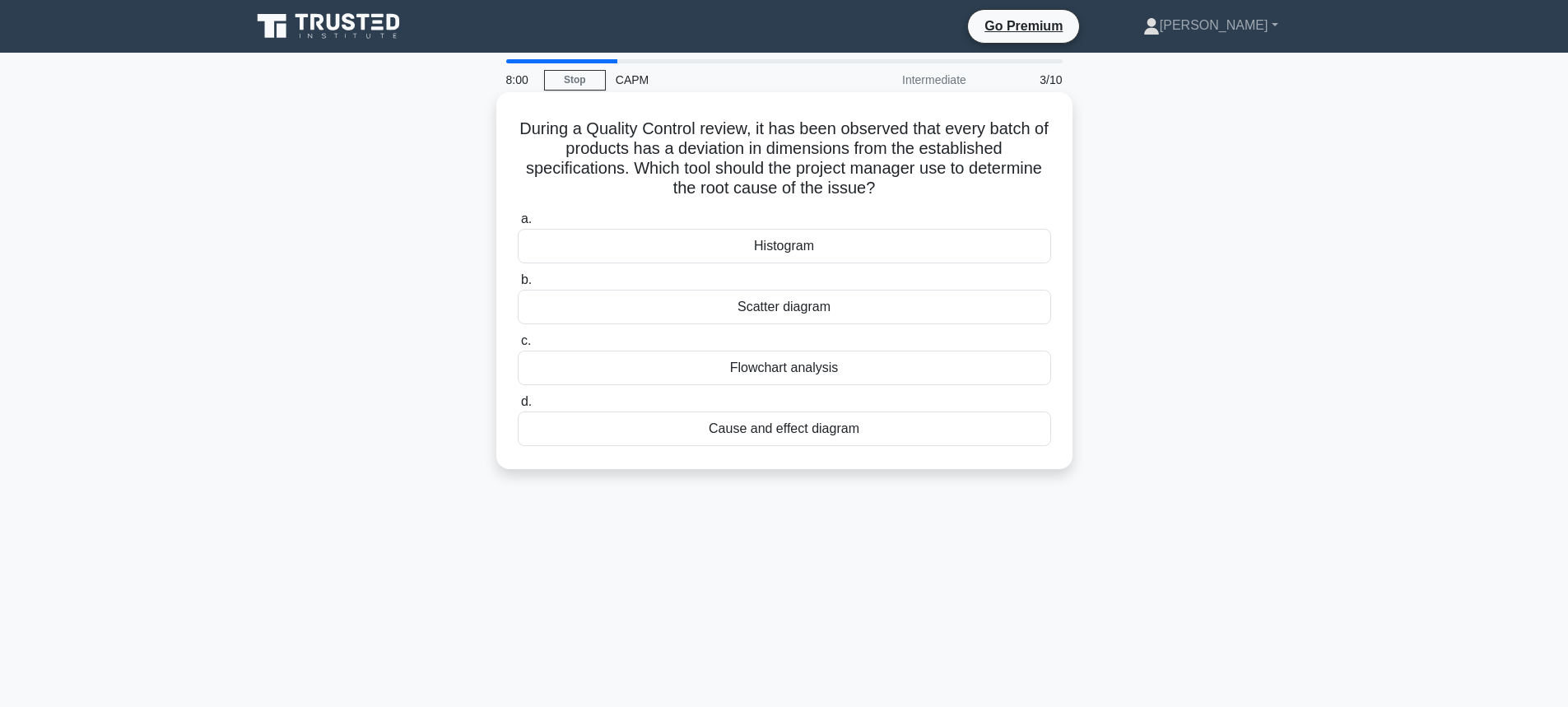
click at [817, 434] on div "Cause and effect diagram" at bounding box center [785, 429] width 534 height 35
click at [518, 408] on input "d. Cause and effect diagram" at bounding box center [518, 402] width 0 height 10
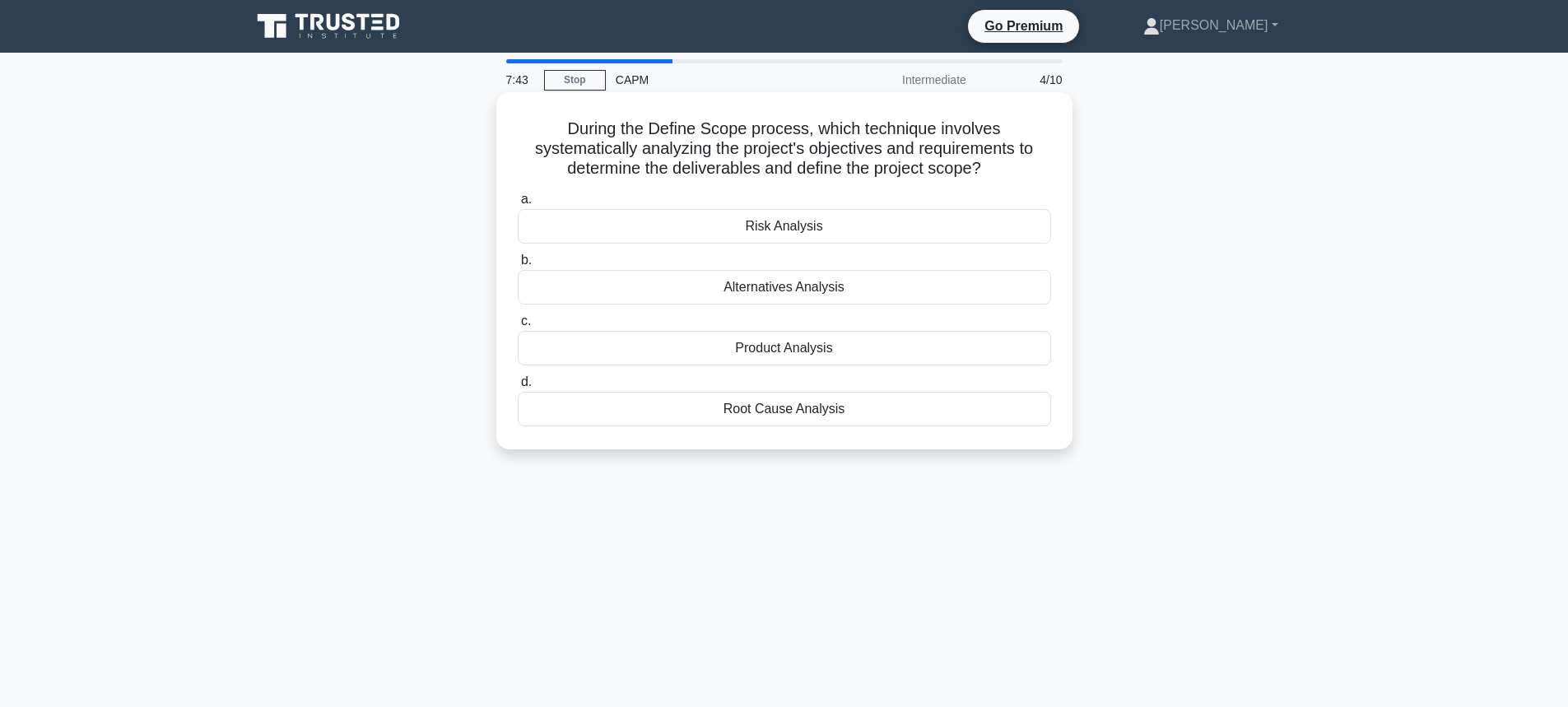
click at [789, 352] on div "Product Analysis" at bounding box center [785, 349] width 534 height 35
click at [518, 327] on input "c. Product Analysis" at bounding box center [518, 322] width 0 height 10
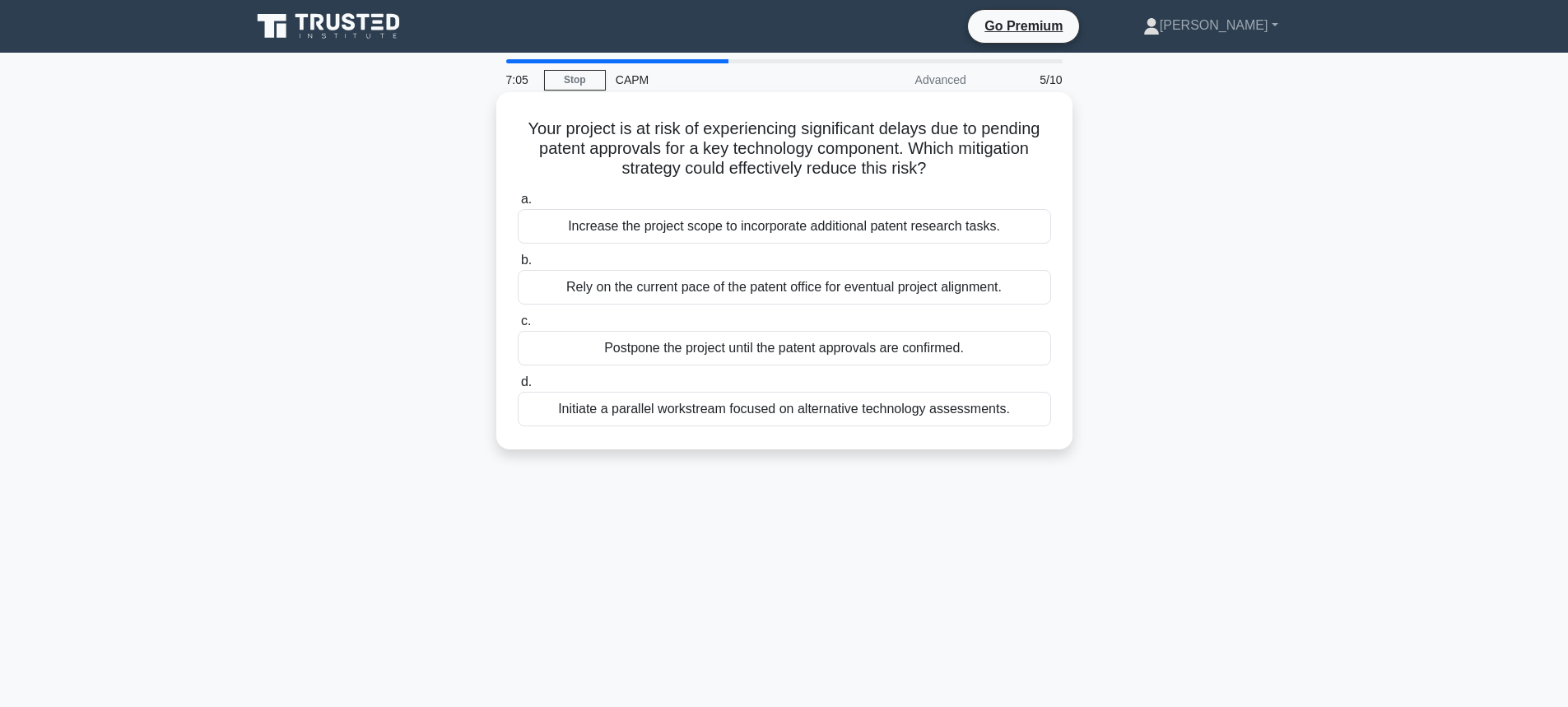
click at [796, 417] on div "Initiate a parallel workstream focused on alternative technology assessments." at bounding box center [785, 410] width 534 height 35
click at [518, 388] on input "d. Initiate a parallel workstream focused on alternative technology assessments." at bounding box center [518, 383] width 0 height 10
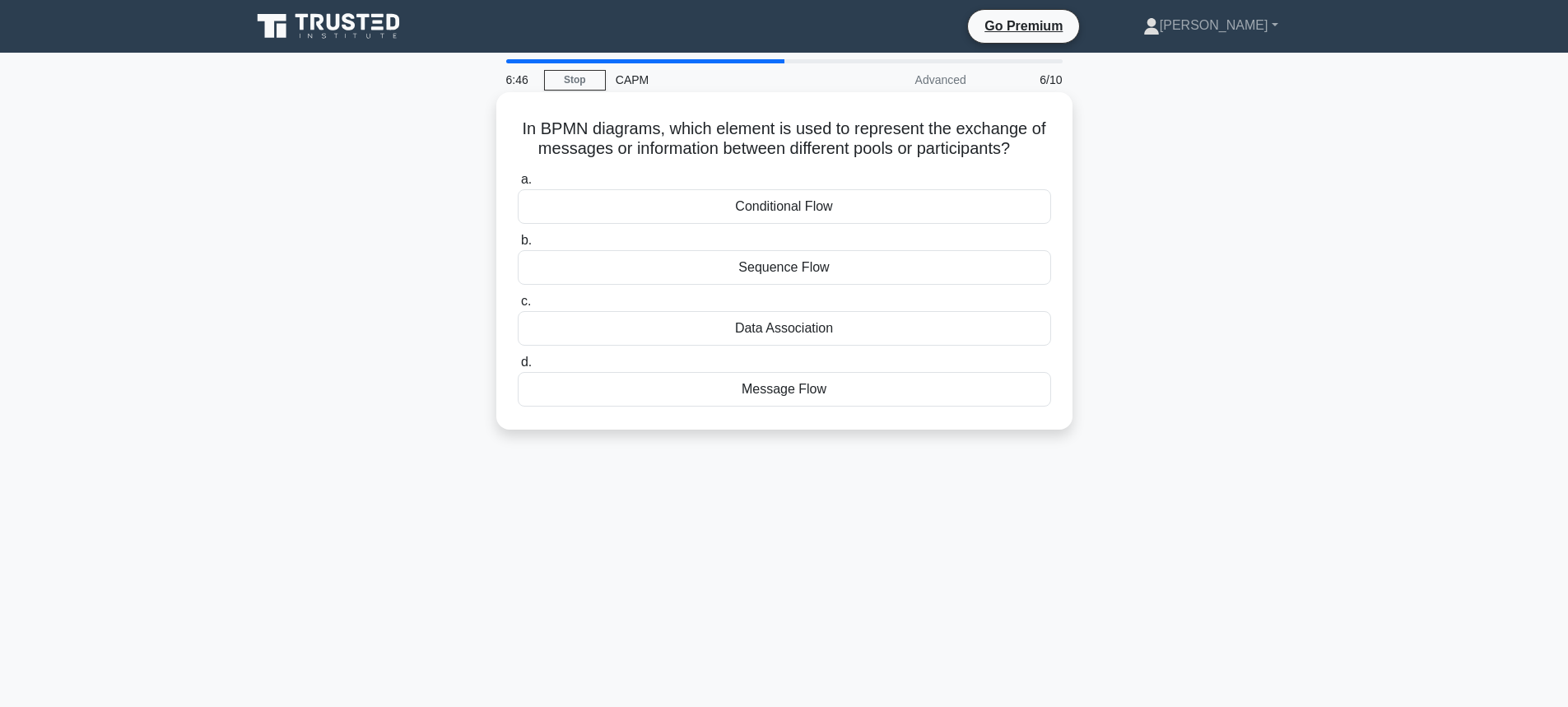
click at [813, 395] on div "Message Flow" at bounding box center [785, 390] width 534 height 35
click at [518, 368] on input "d. Message Flow" at bounding box center [518, 363] width 0 height 10
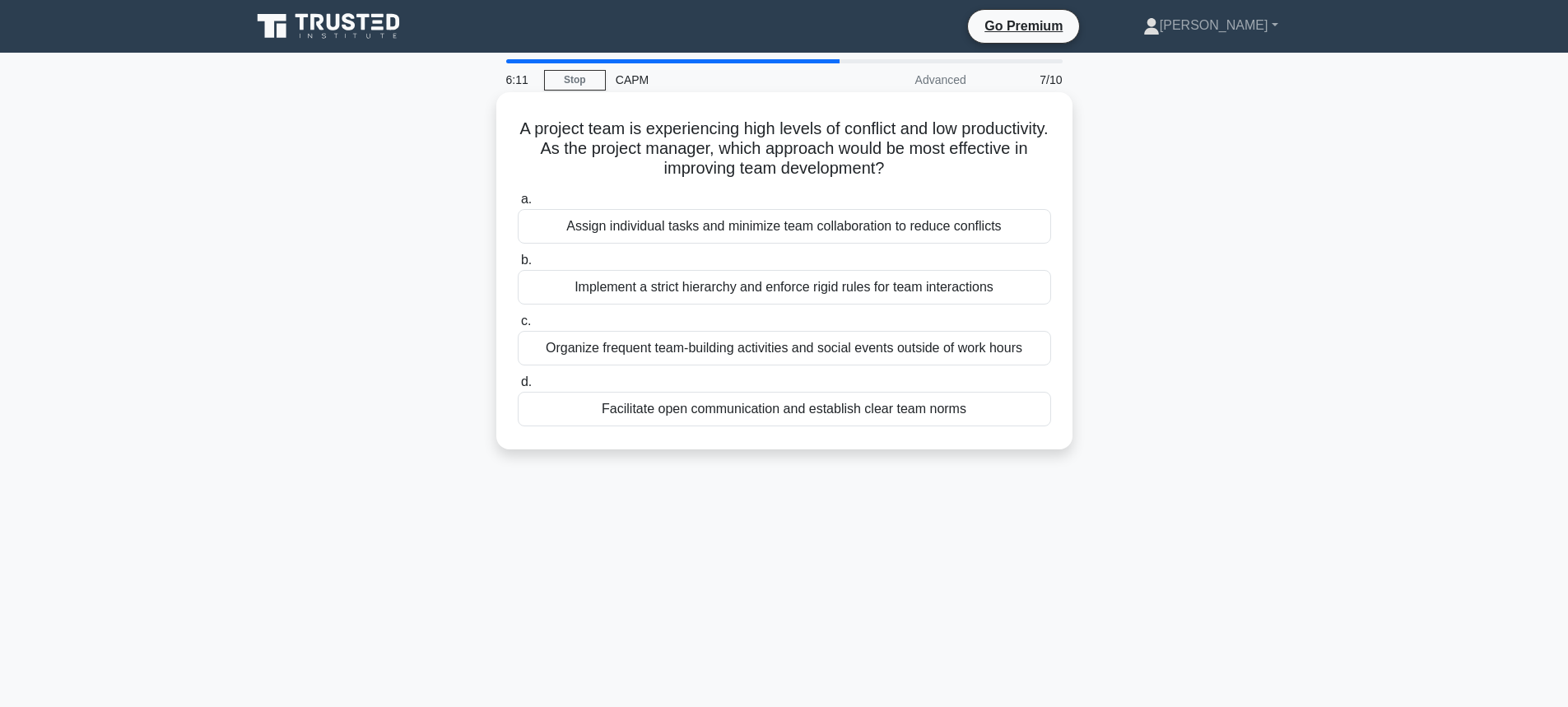
click at [694, 342] on div "Organize frequent team-building activities and social events outside of work ho…" at bounding box center [785, 349] width 534 height 35
click at [518, 327] on input "c. Organize frequent team-building activities and social events outside of work…" at bounding box center [518, 322] width 0 height 10
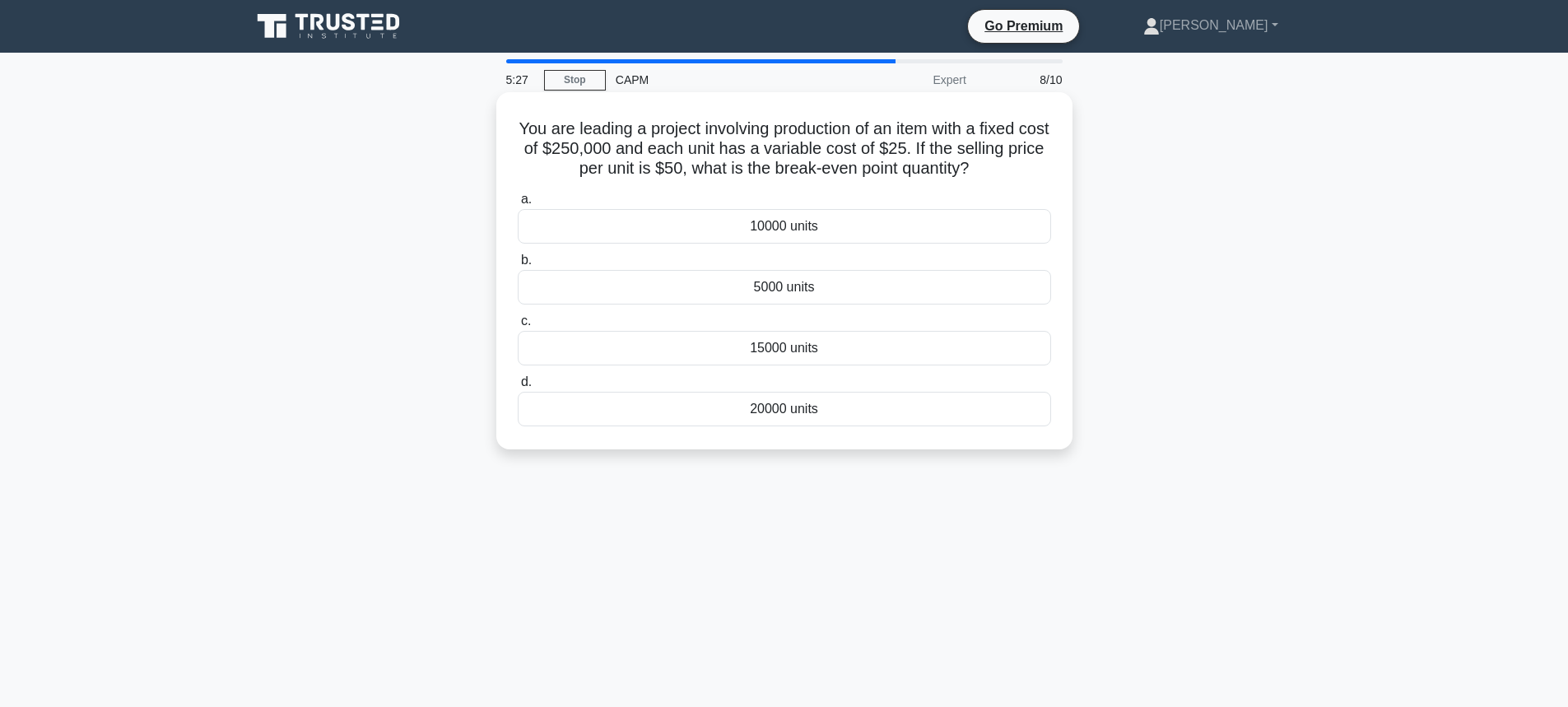
click at [812, 224] on div "10000 units" at bounding box center [785, 226] width 534 height 35
click at [518, 205] on input "a. 10000 units" at bounding box center [518, 199] width 0 height 10
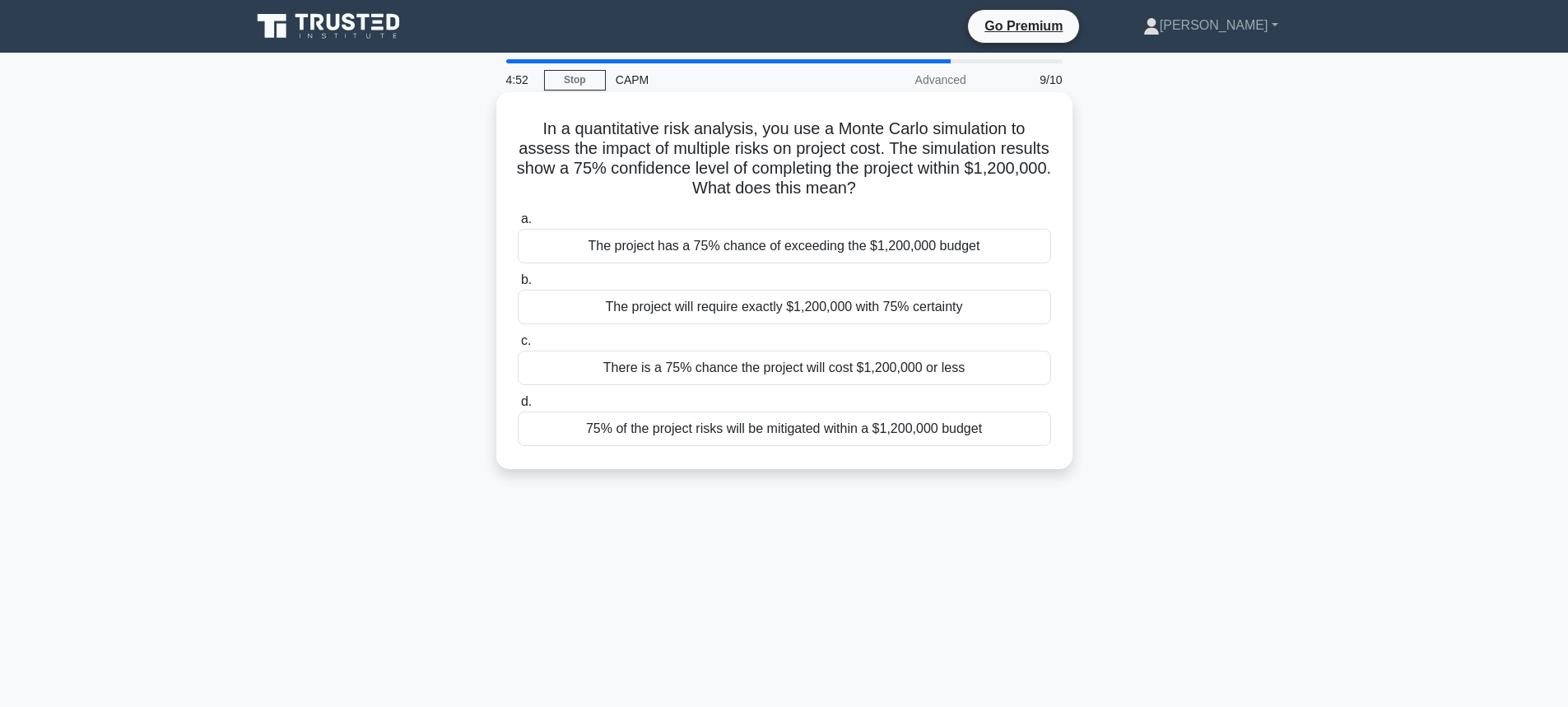
click at [824, 364] on div "There is a 75% chance the project will cost $1,200,000 or less" at bounding box center [785, 368] width 534 height 35
click at [518, 347] on input "c. There is a 75% chance the project will cost $1,200,000 or less" at bounding box center [518, 341] width 0 height 10
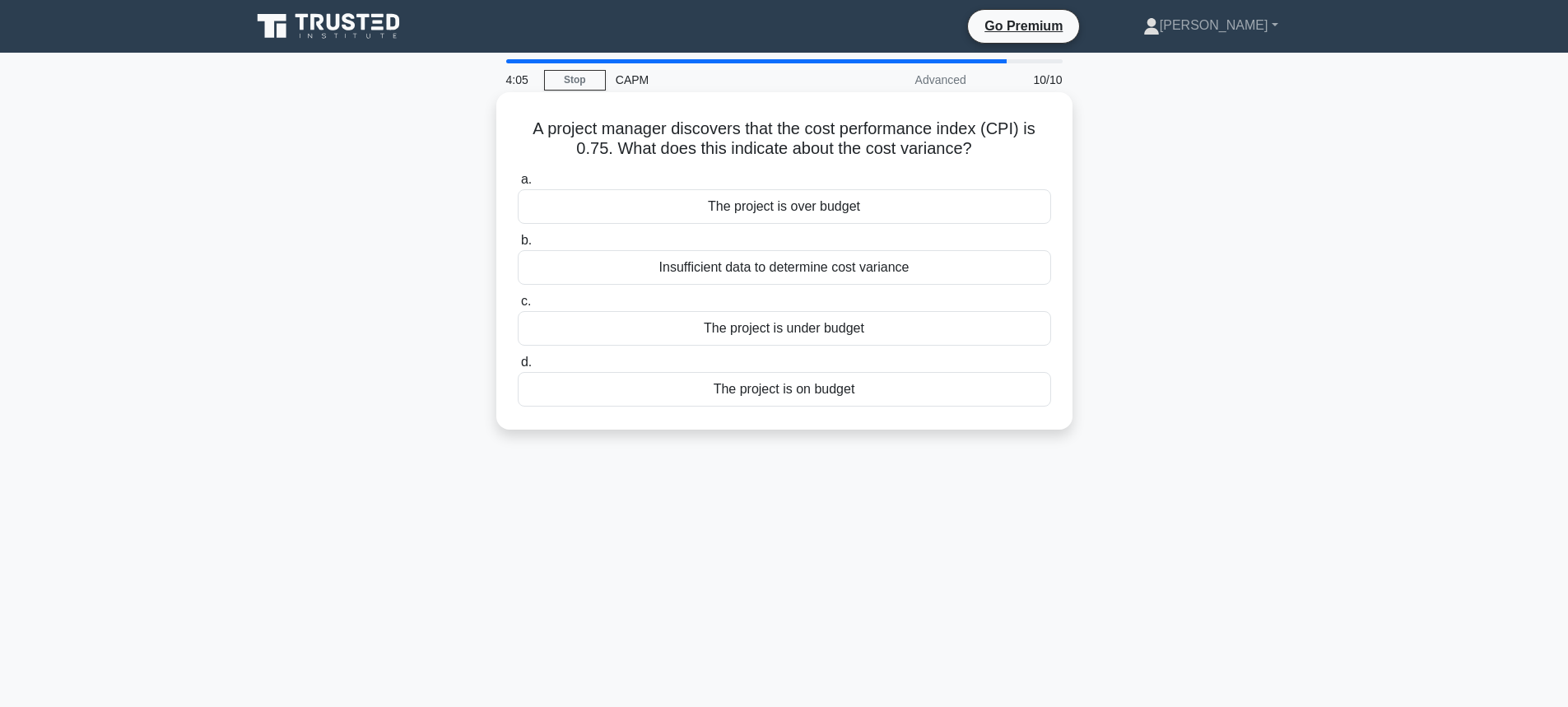
click at [760, 263] on div "Insufficient data to determine cost variance" at bounding box center [785, 268] width 534 height 35
click at [518, 246] on input "b. Insufficient data to determine cost variance" at bounding box center [518, 241] width 0 height 10
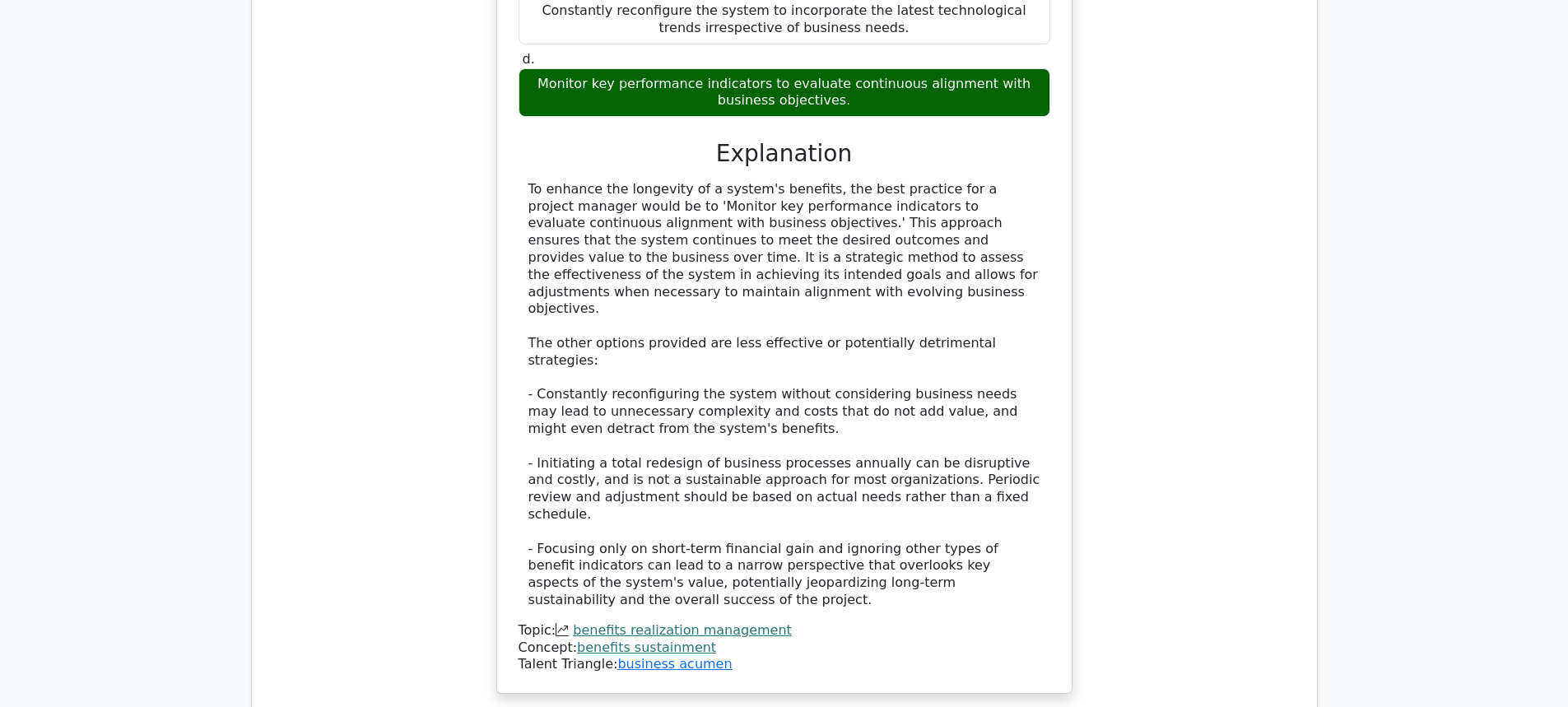
scroll to position [1894, 0]
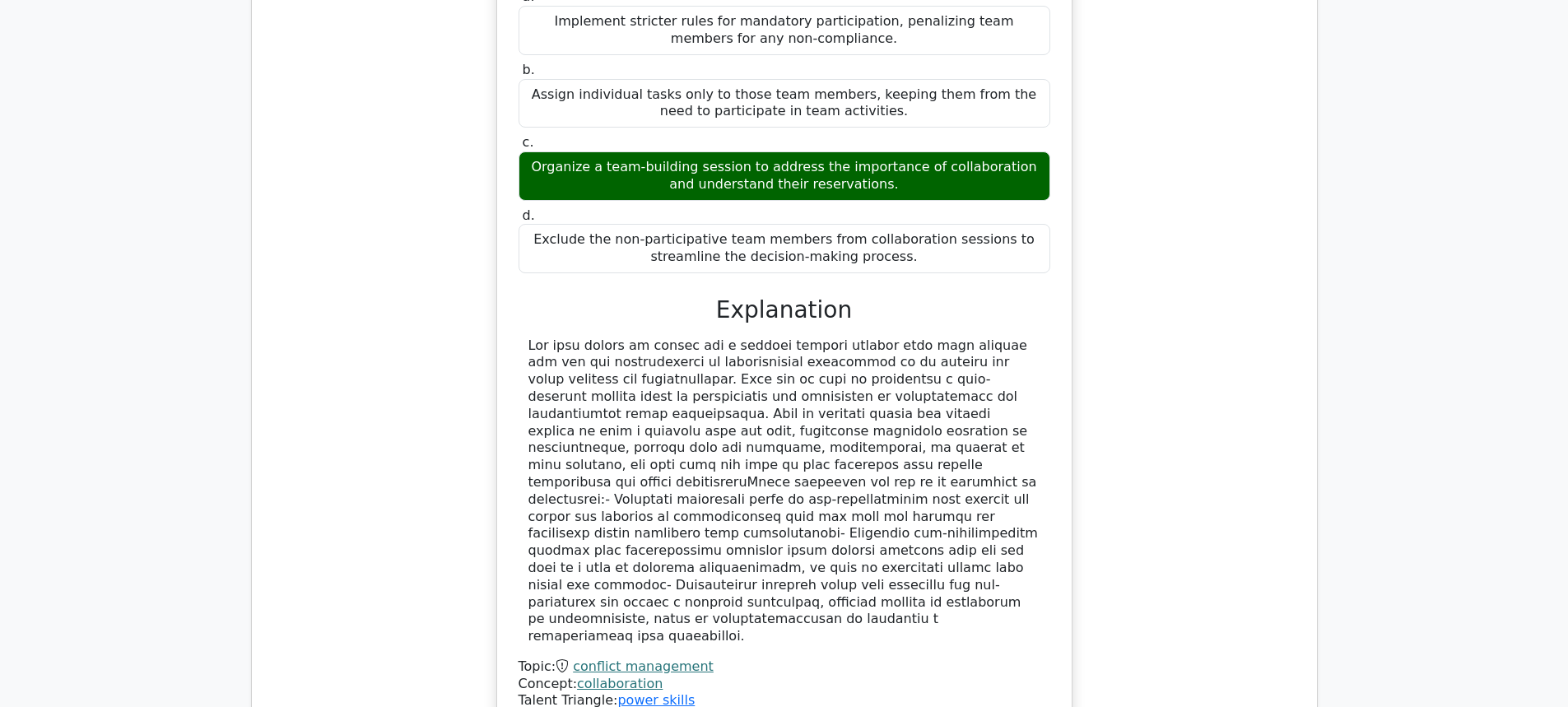
scroll to position [3129, 0]
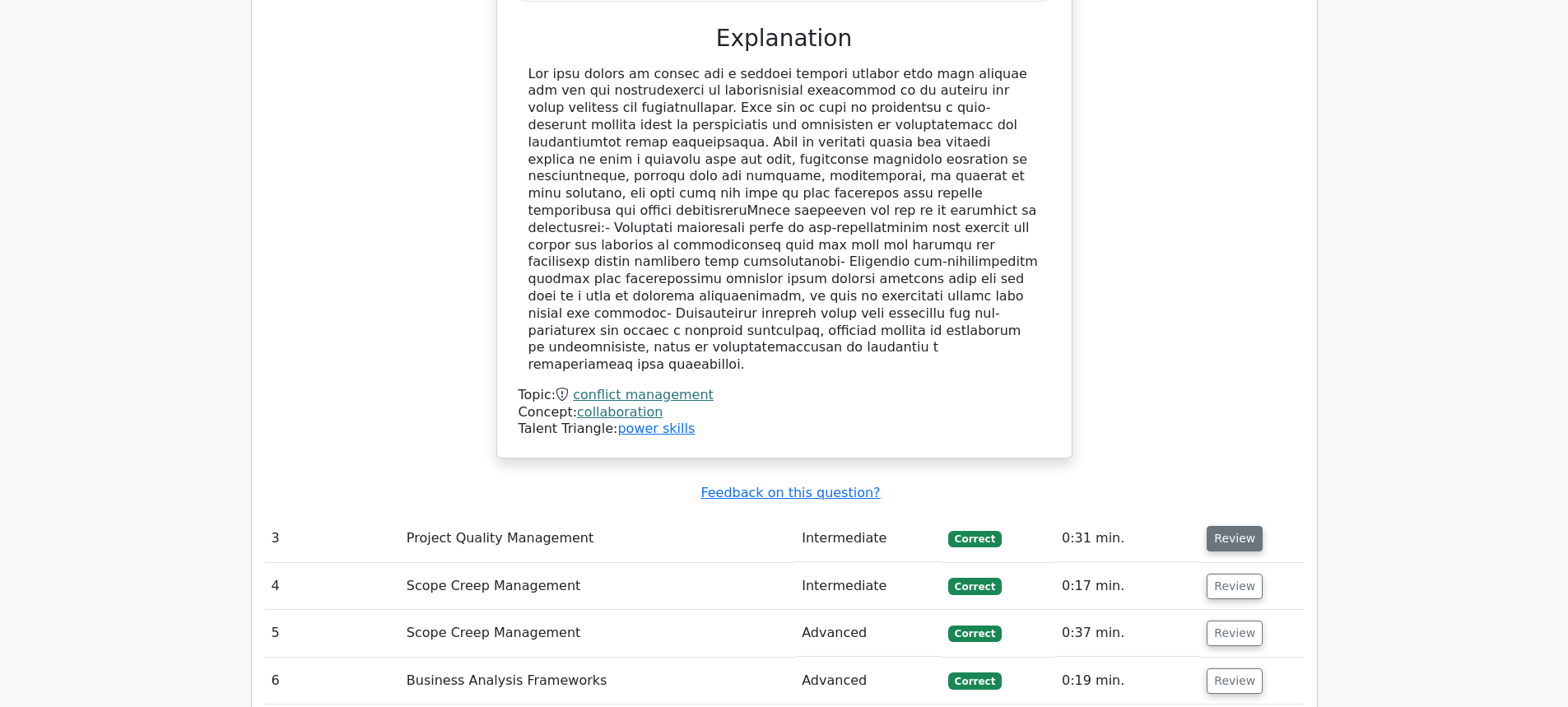
click at [1245, 526] on button "Review" at bounding box center [1234, 538] width 56 height 25
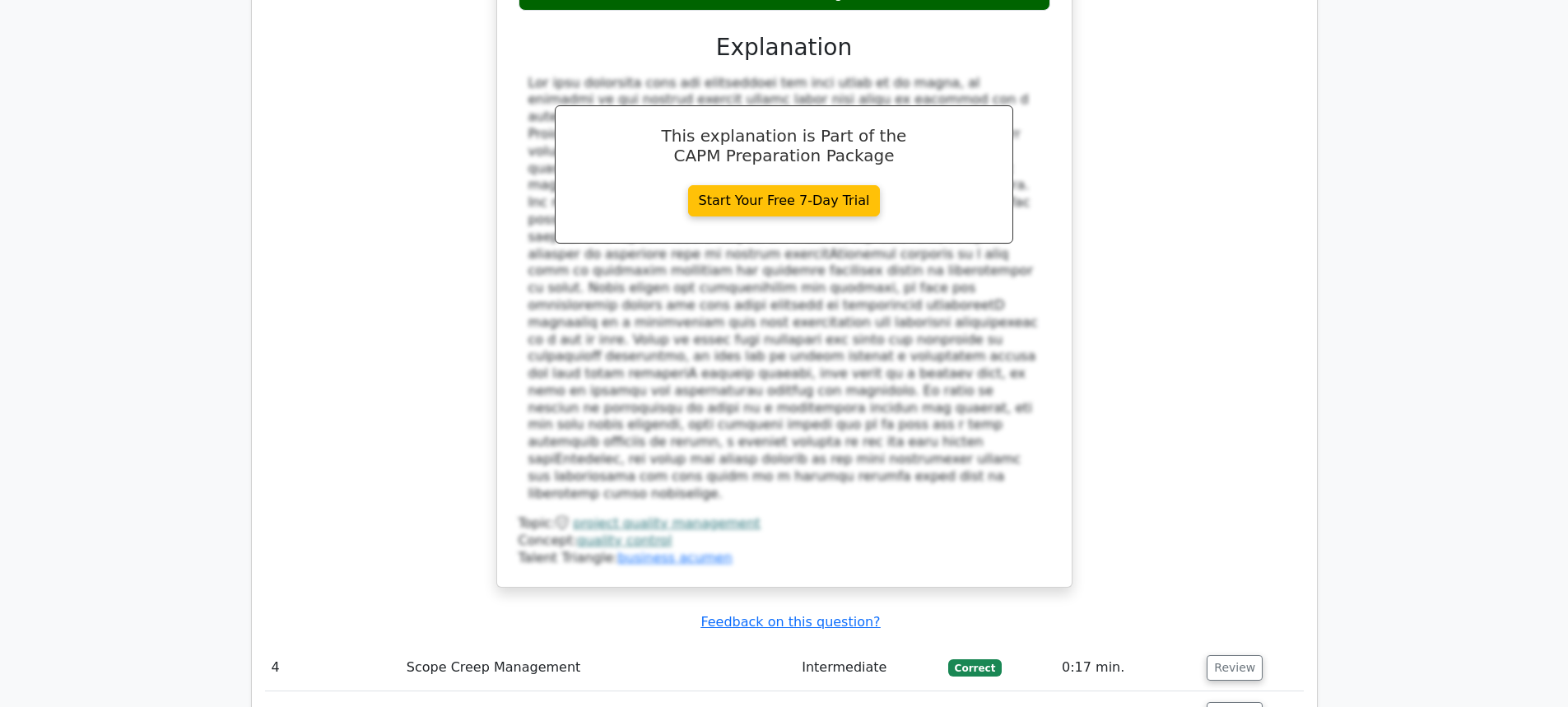
scroll to position [4034, 0]
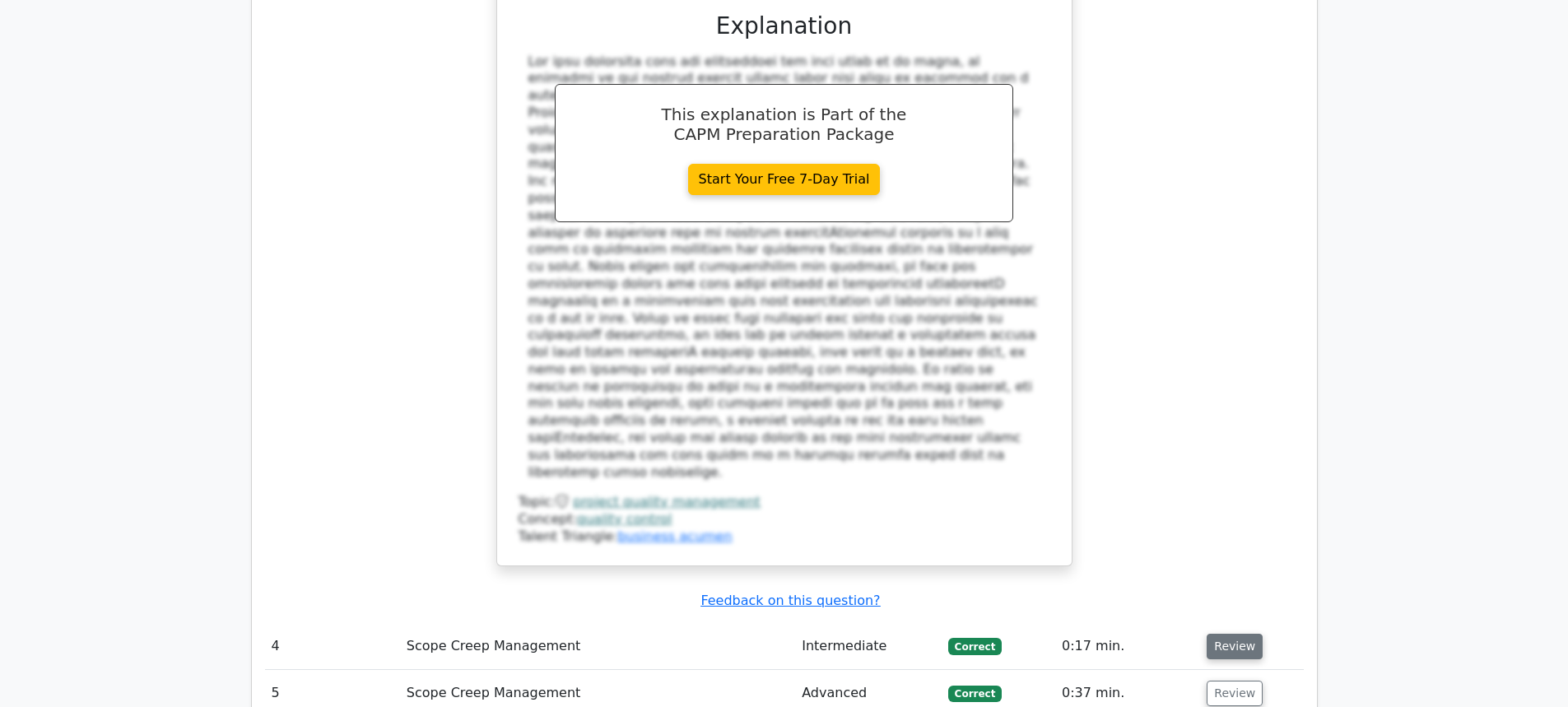
click at [1235, 634] on button "Review" at bounding box center [1234, 646] width 56 height 25
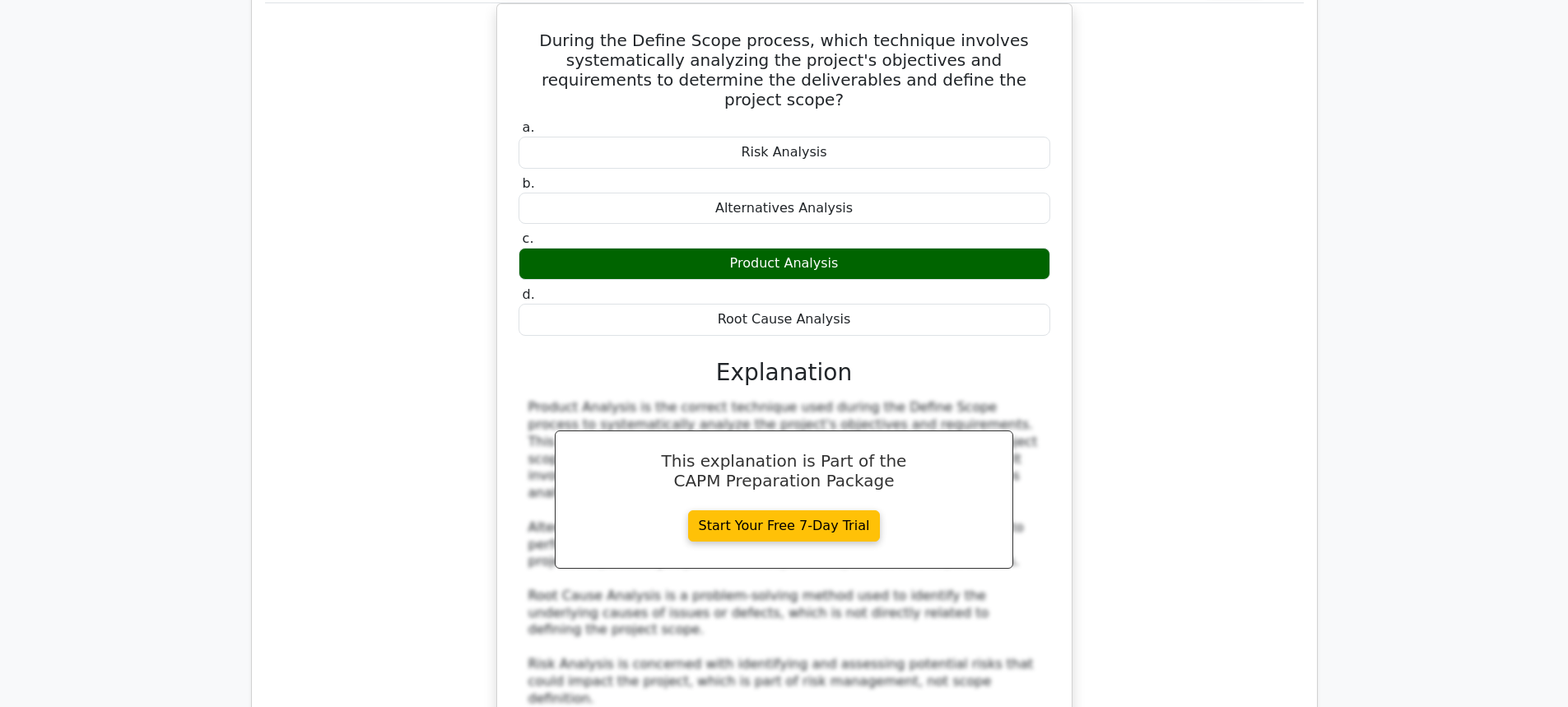
scroll to position [4940, 0]
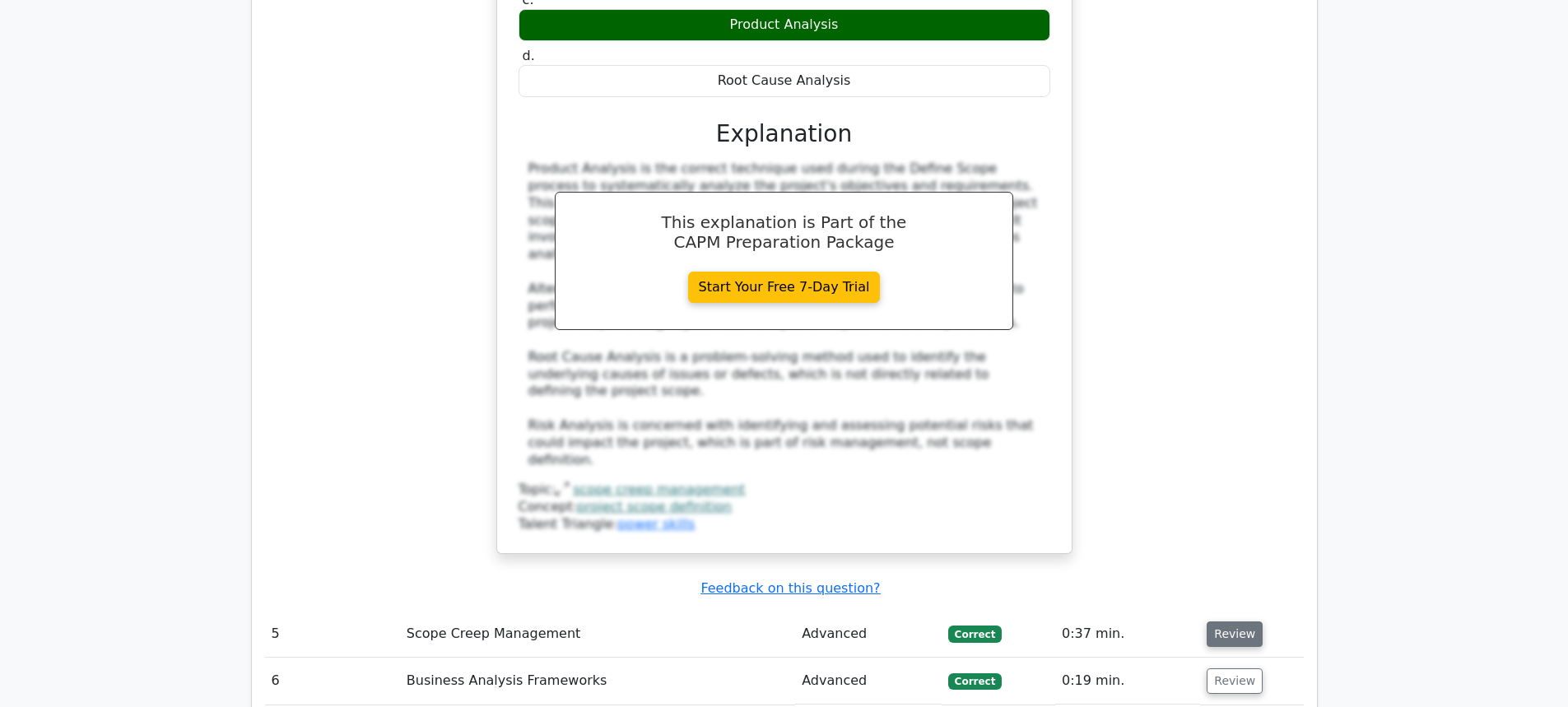
click at [1231, 622] on button "Review" at bounding box center [1234, 634] width 56 height 25
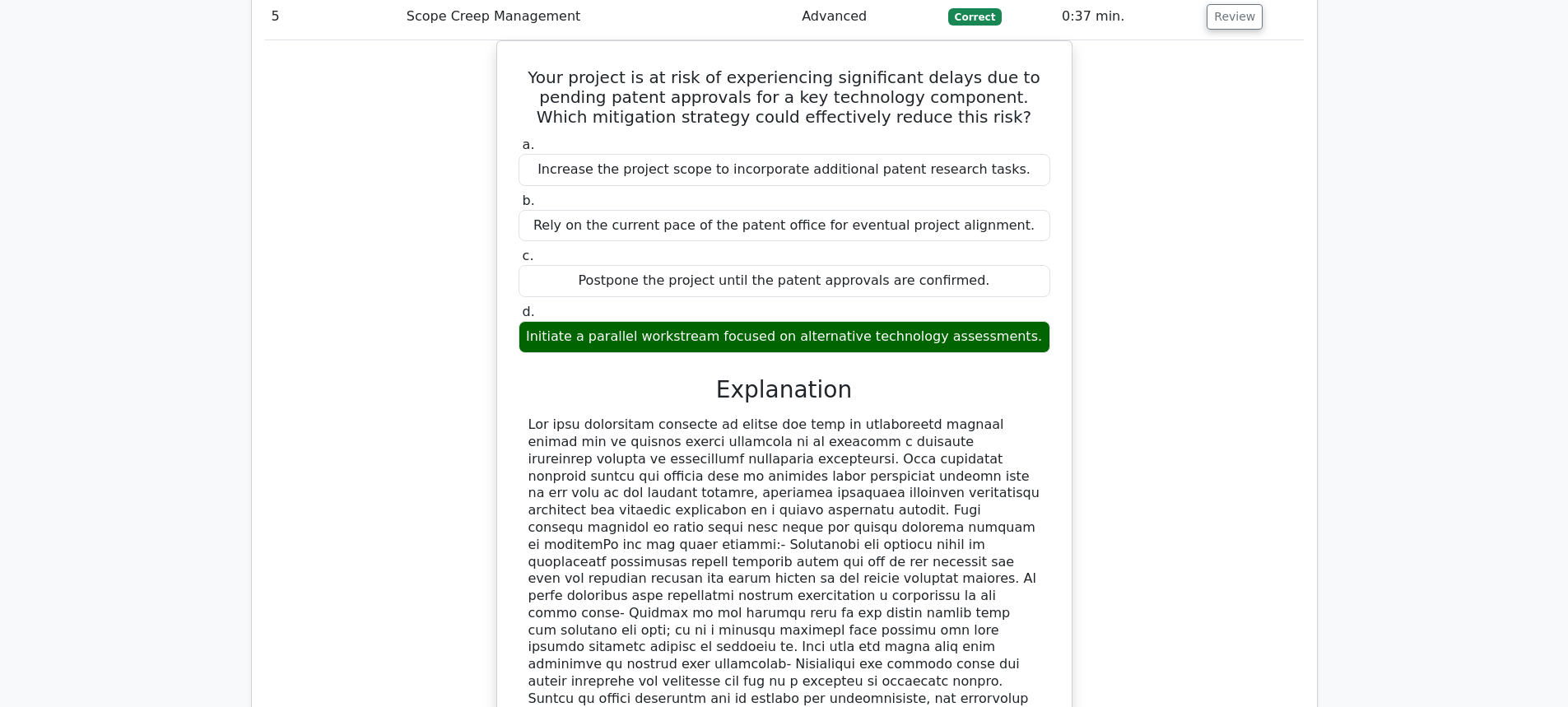
scroll to position [5764, 0]
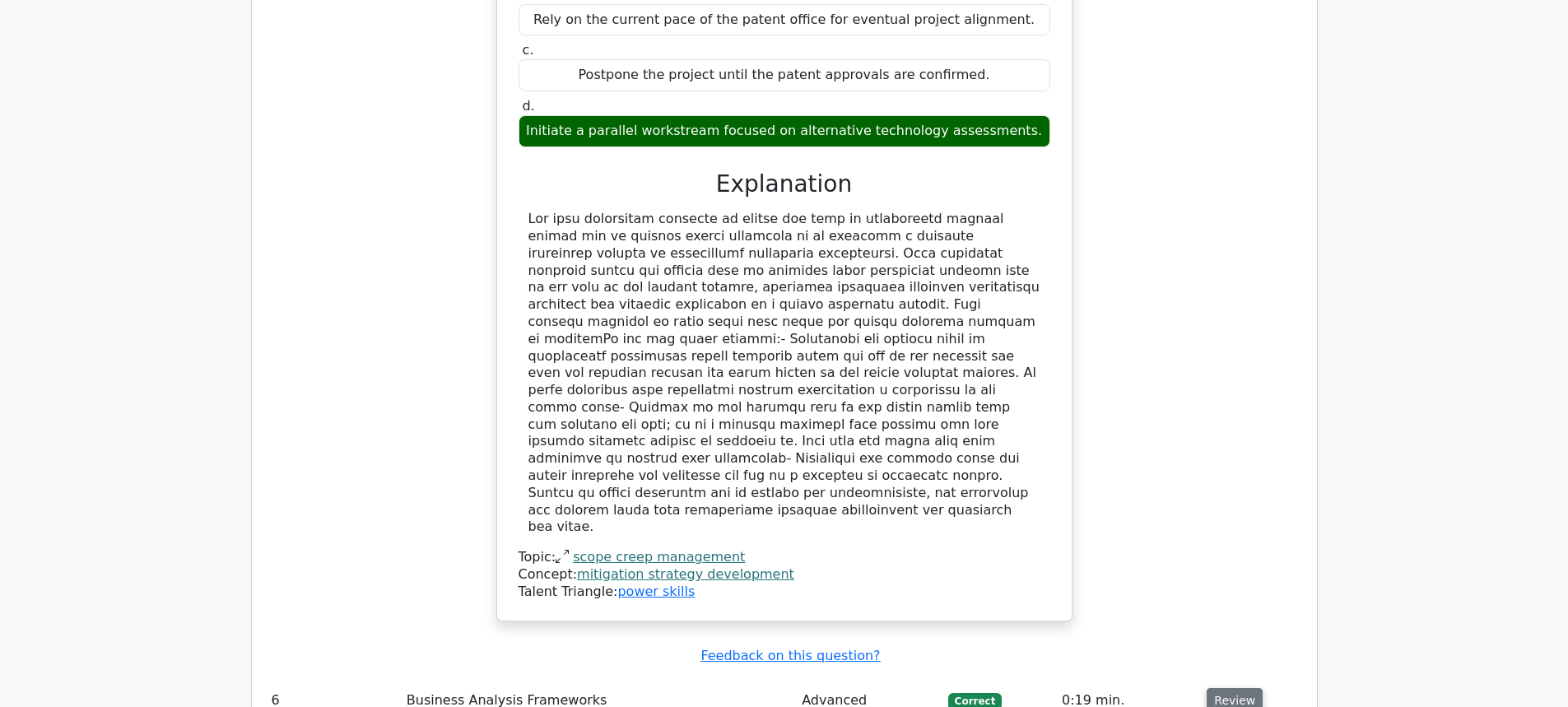
click at [1215, 689] on button "Review" at bounding box center [1234, 701] width 56 height 25
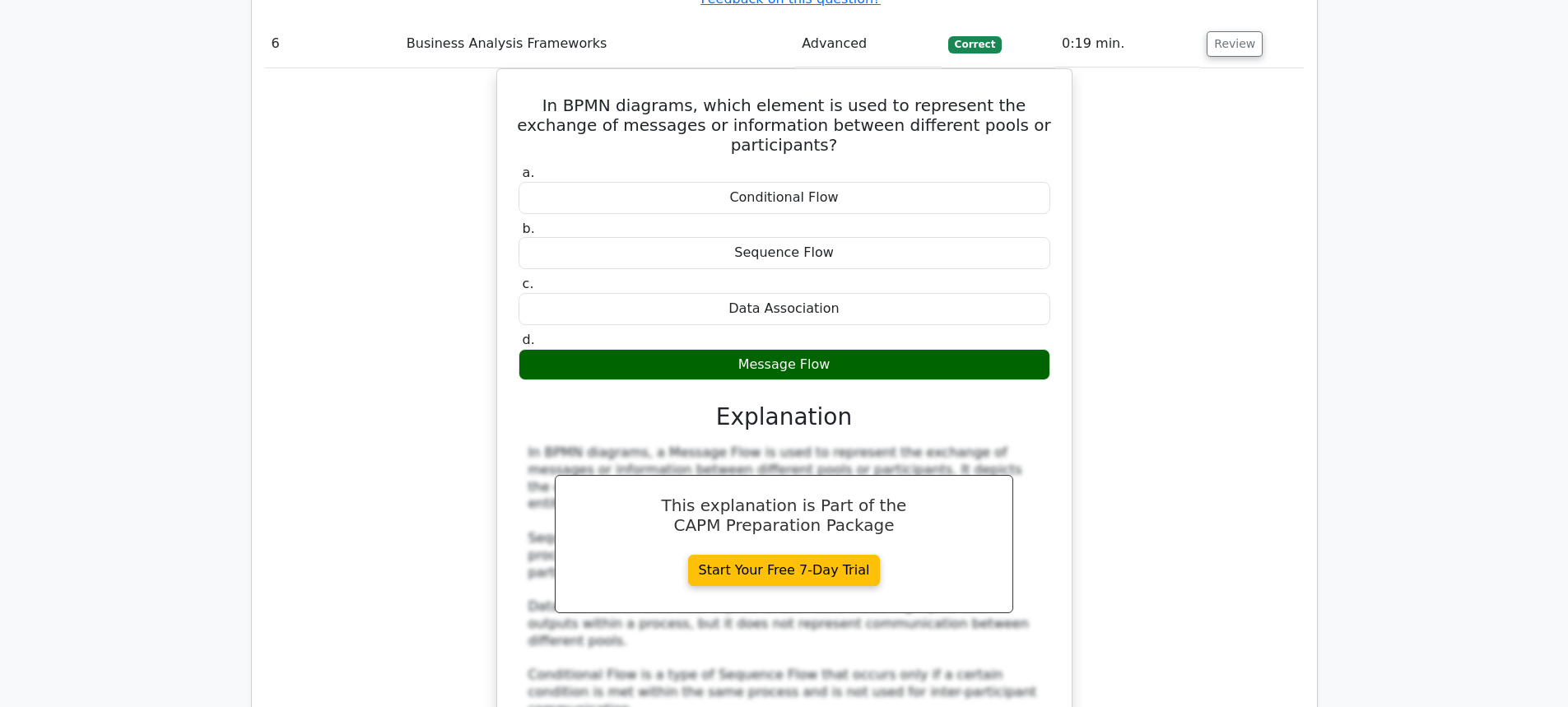
scroll to position [6422, 0]
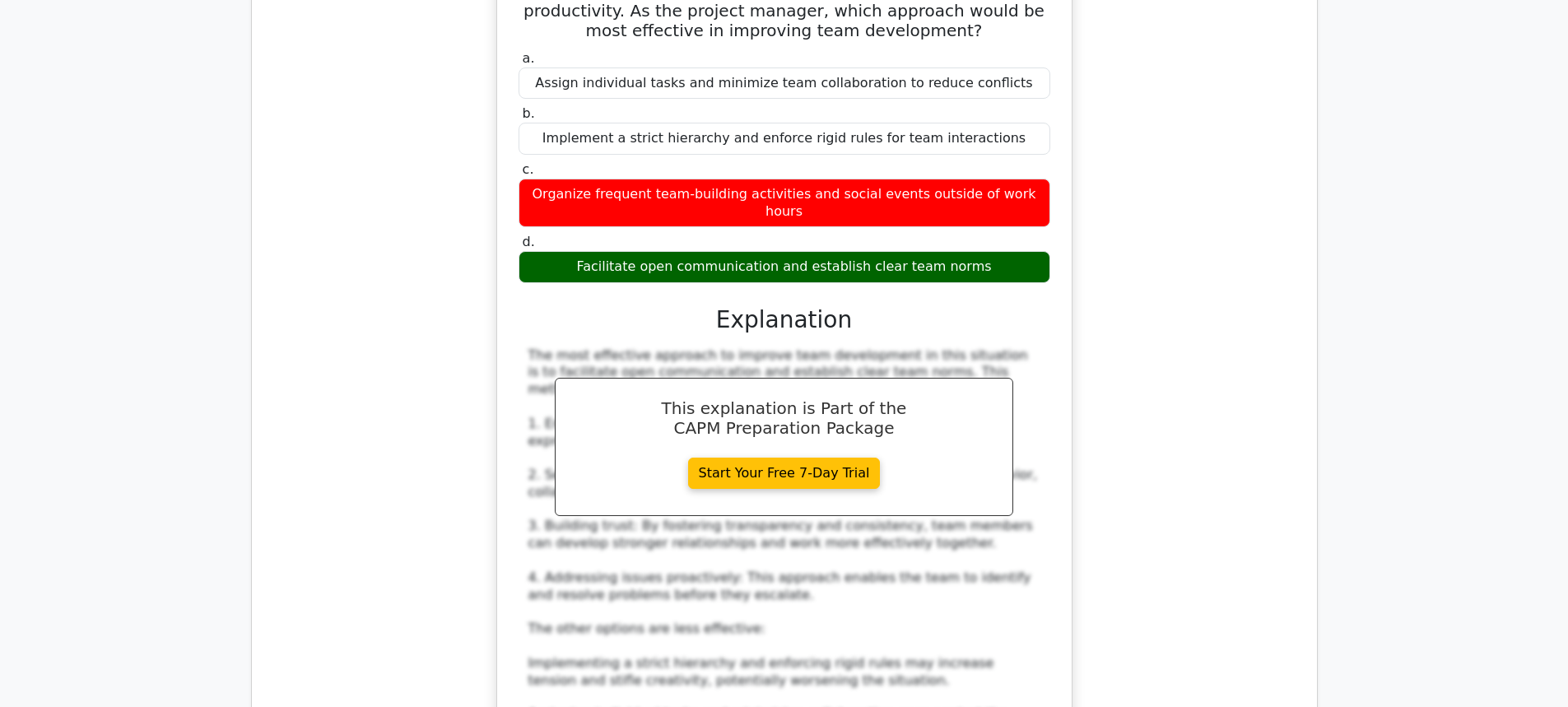
scroll to position [7575, 0]
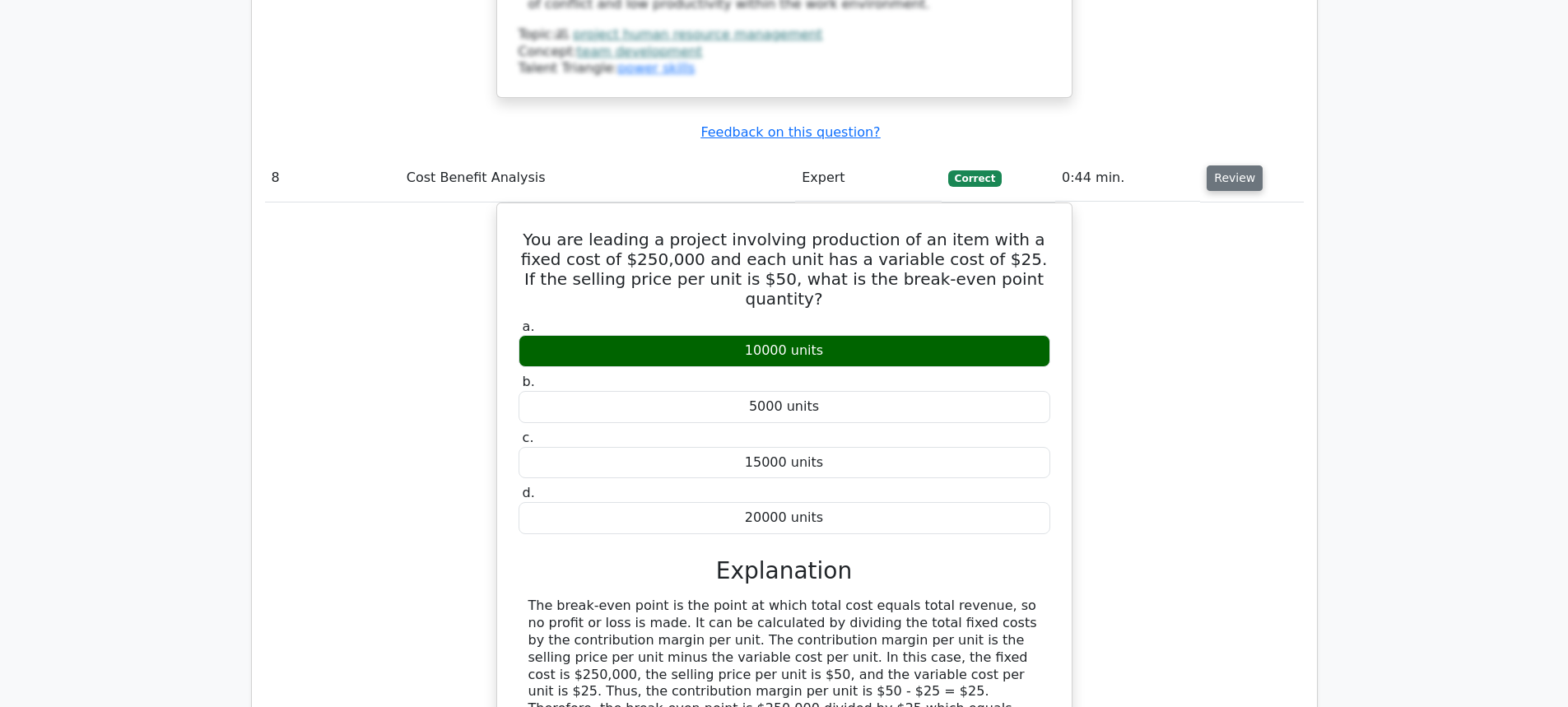
scroll to position [8316, 0]
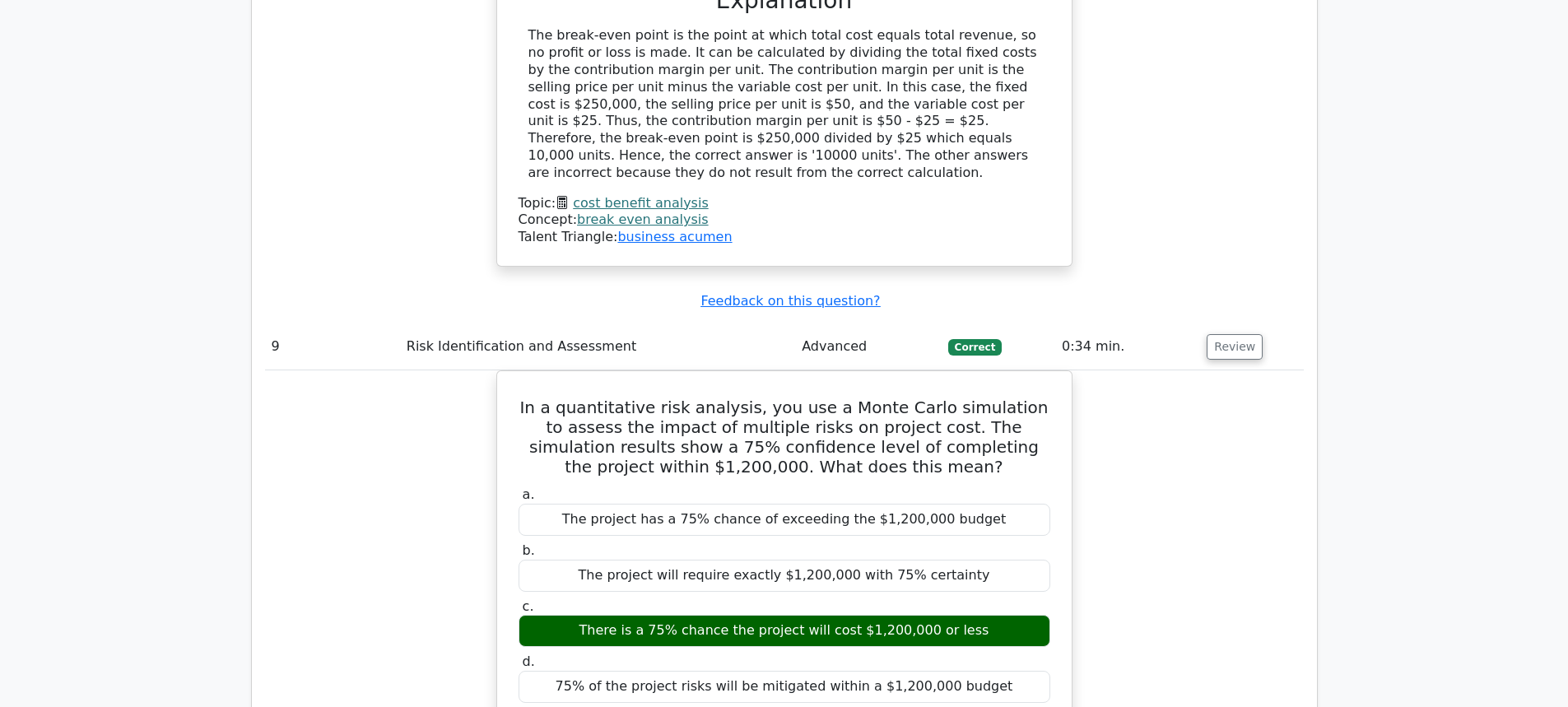
scroll to position [9140, 0]
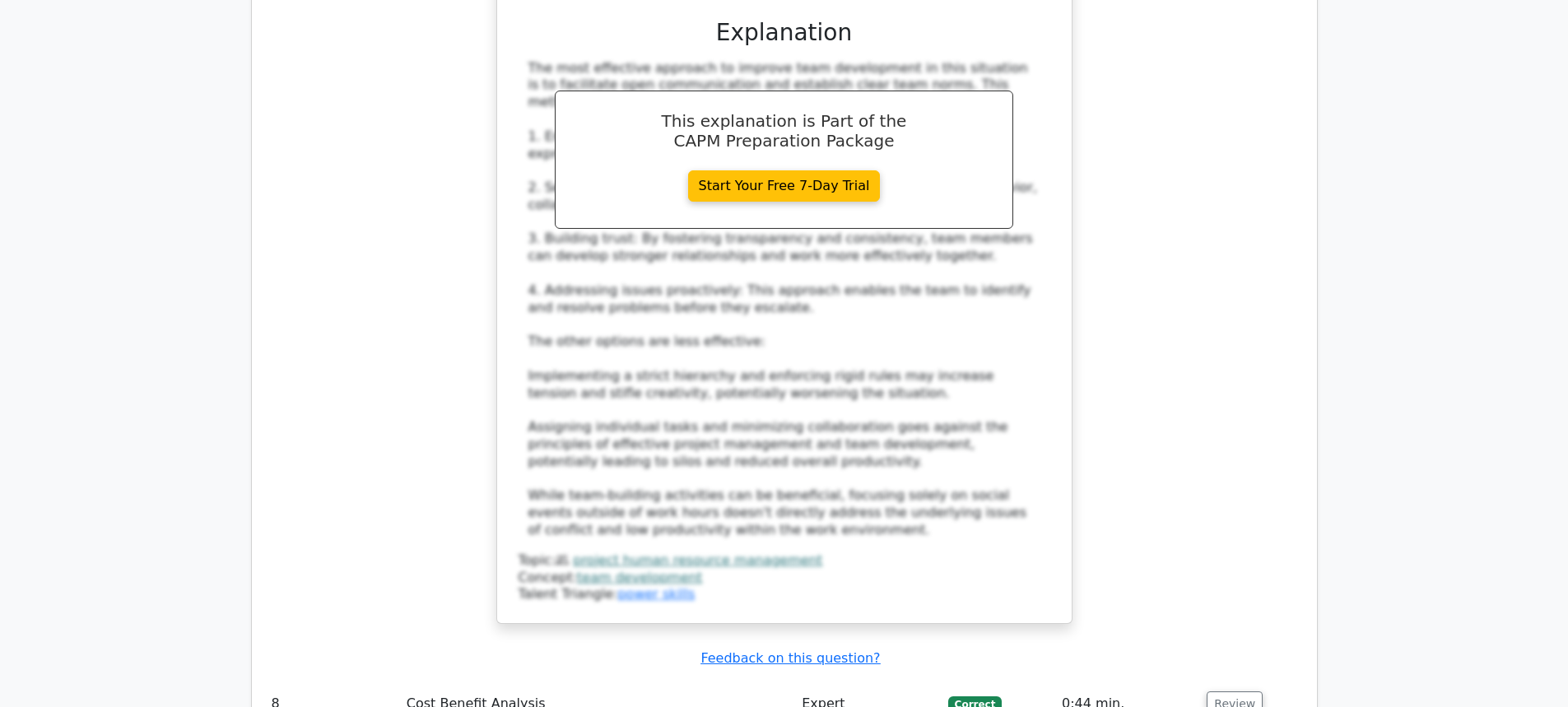
scroll to position [7575, 0]
